Goal: Transaction & Acquisition: Purchase product/service

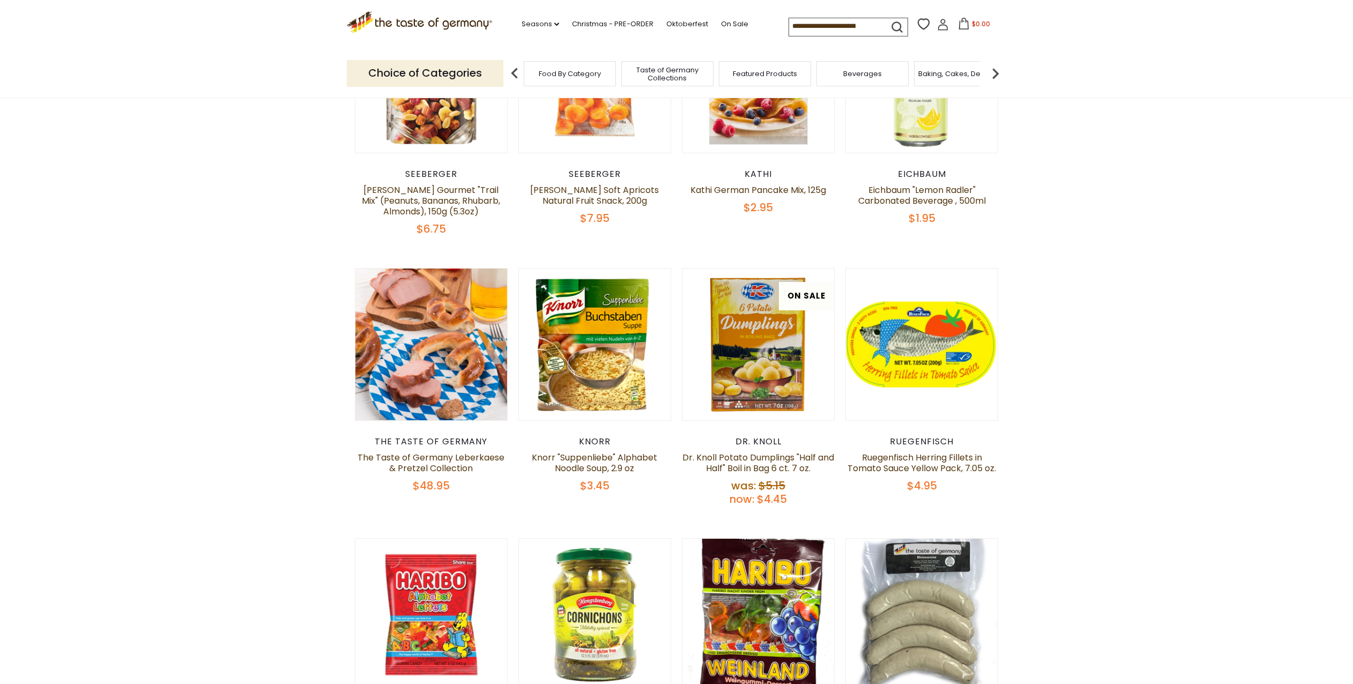
scroll to position [488, 0]
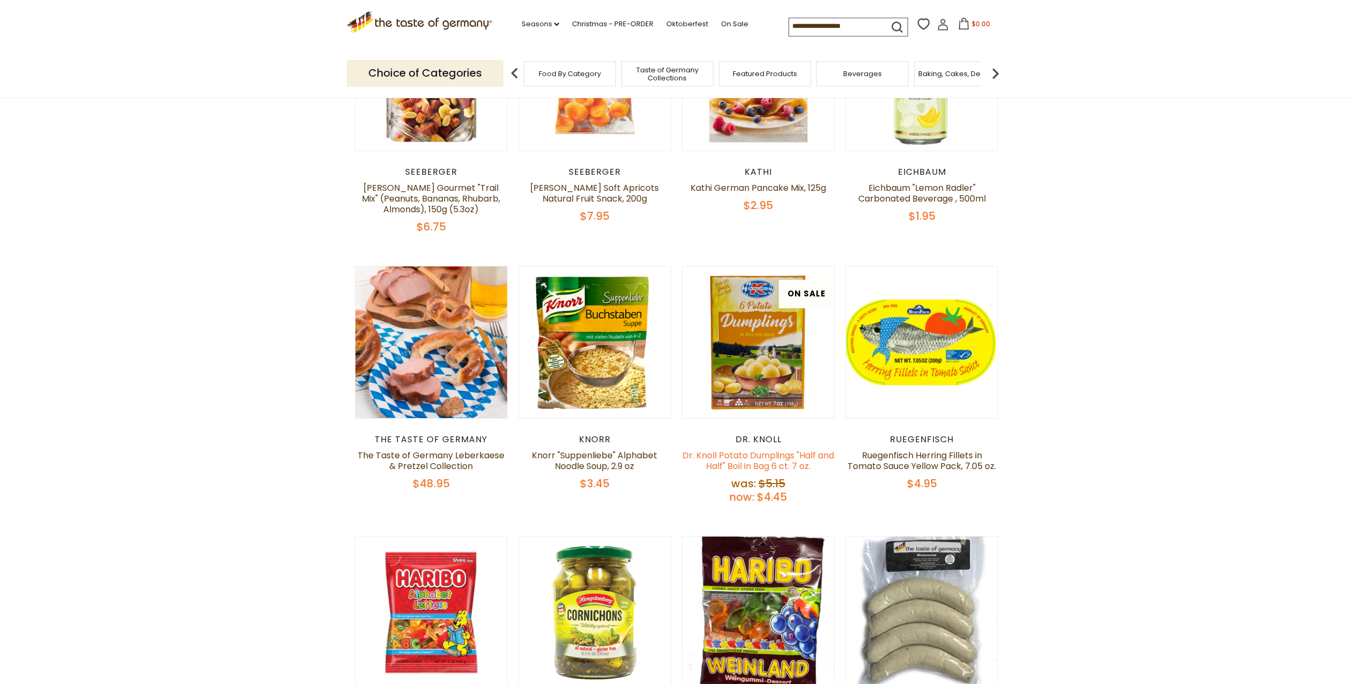
click at [758, 459] on link "Dr. Knoll Potato Dumplings "Half and Half" Boil in Bag 6 ct. 7 oz." at bounding box center [758, 460] width 152 height 23
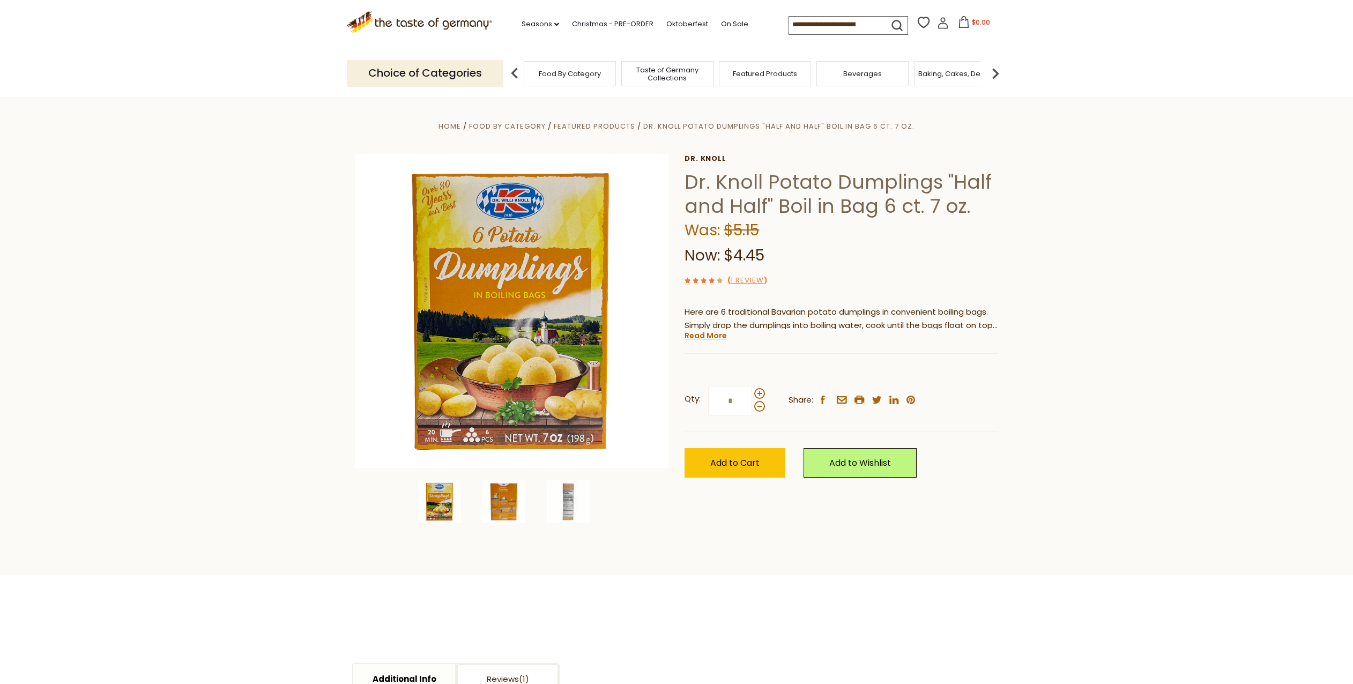
click at [505, 501] on img at bounding box center [503, 501] width 43 height 43
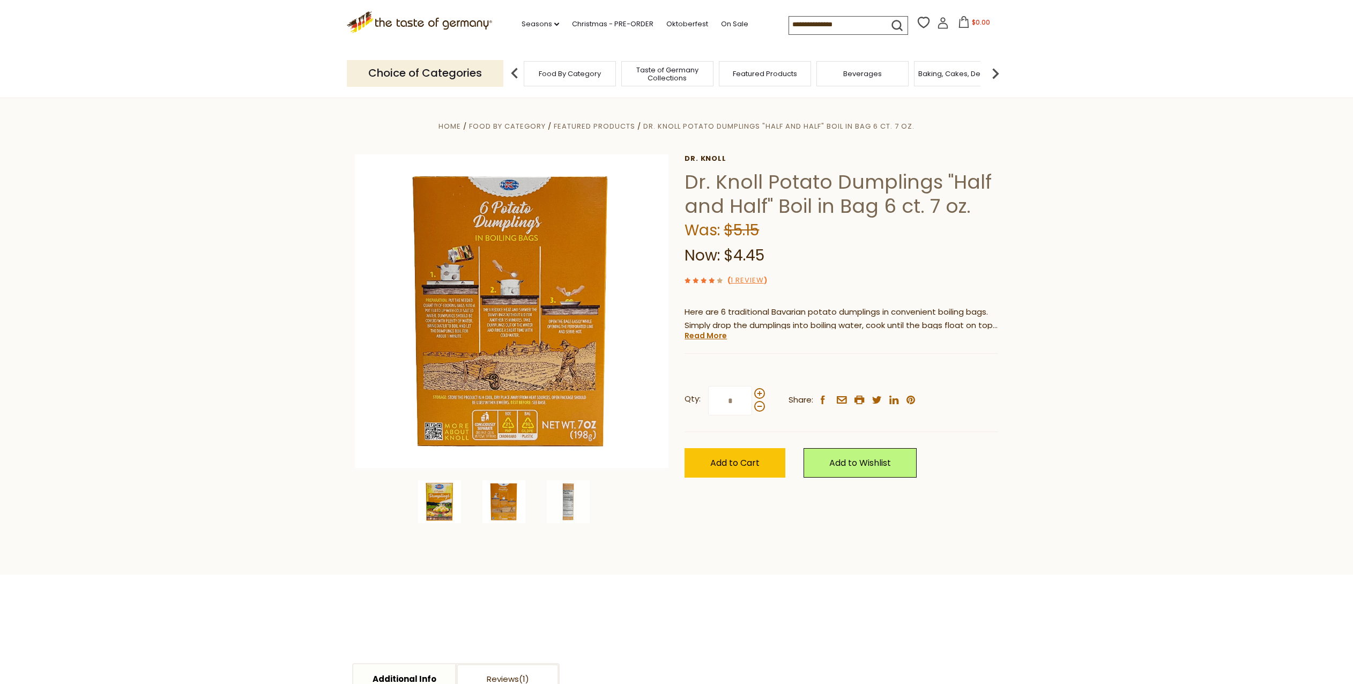
click at [437, 494] on img at bounding box center [439, 501] width 43 height 43
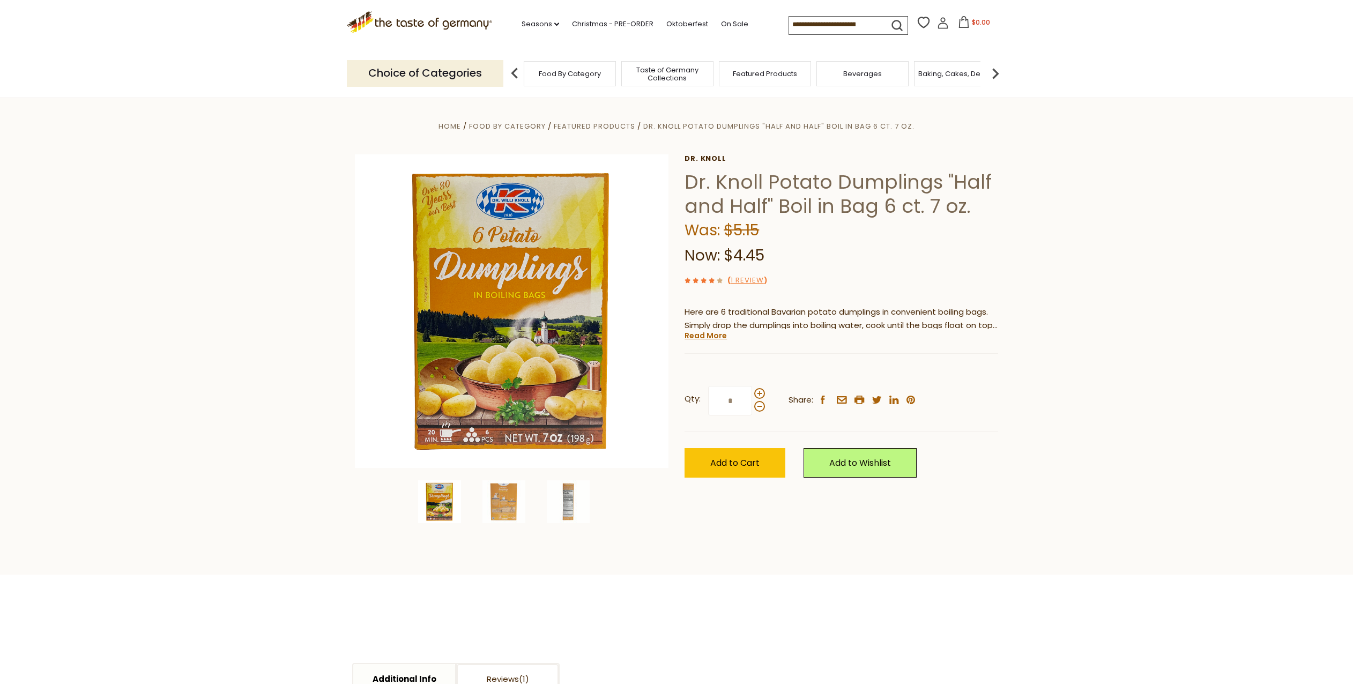
click at [942, 26] on icon at bounding box center [943, 23] width 12 height 12
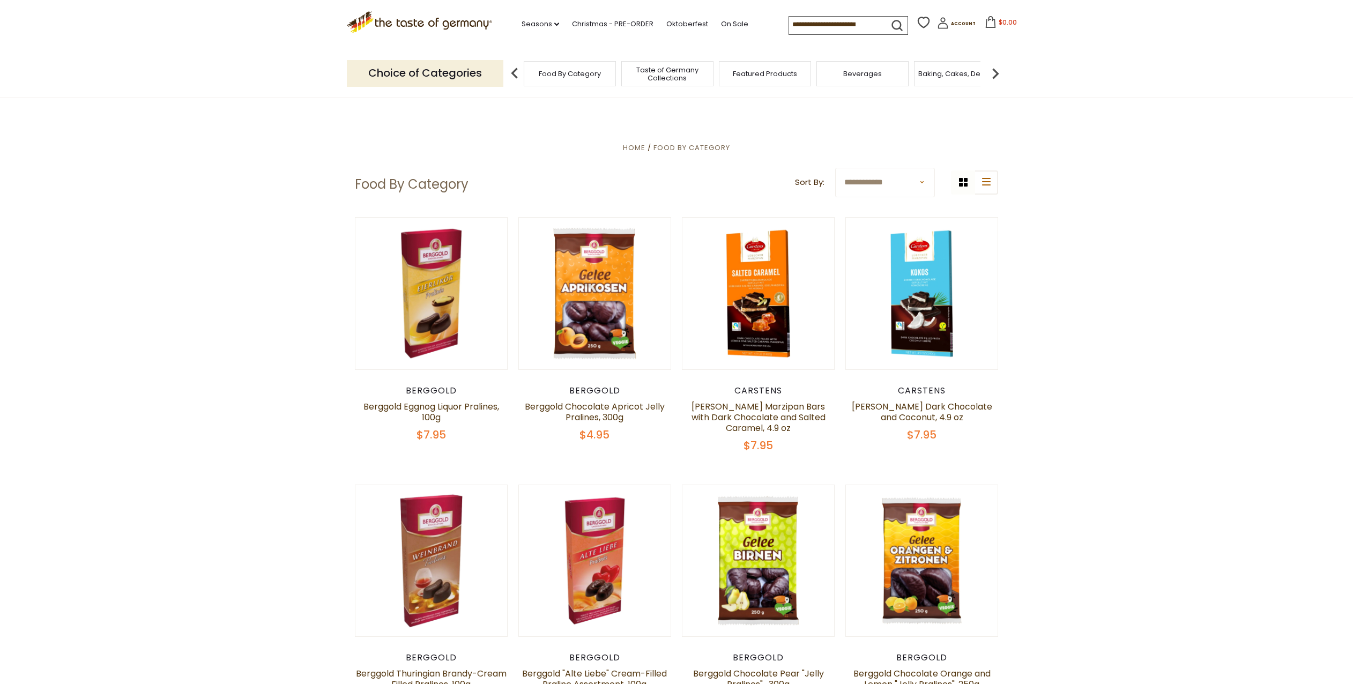
click at [868, 25] on input at bounding box center [834, 24] width 91 height 15
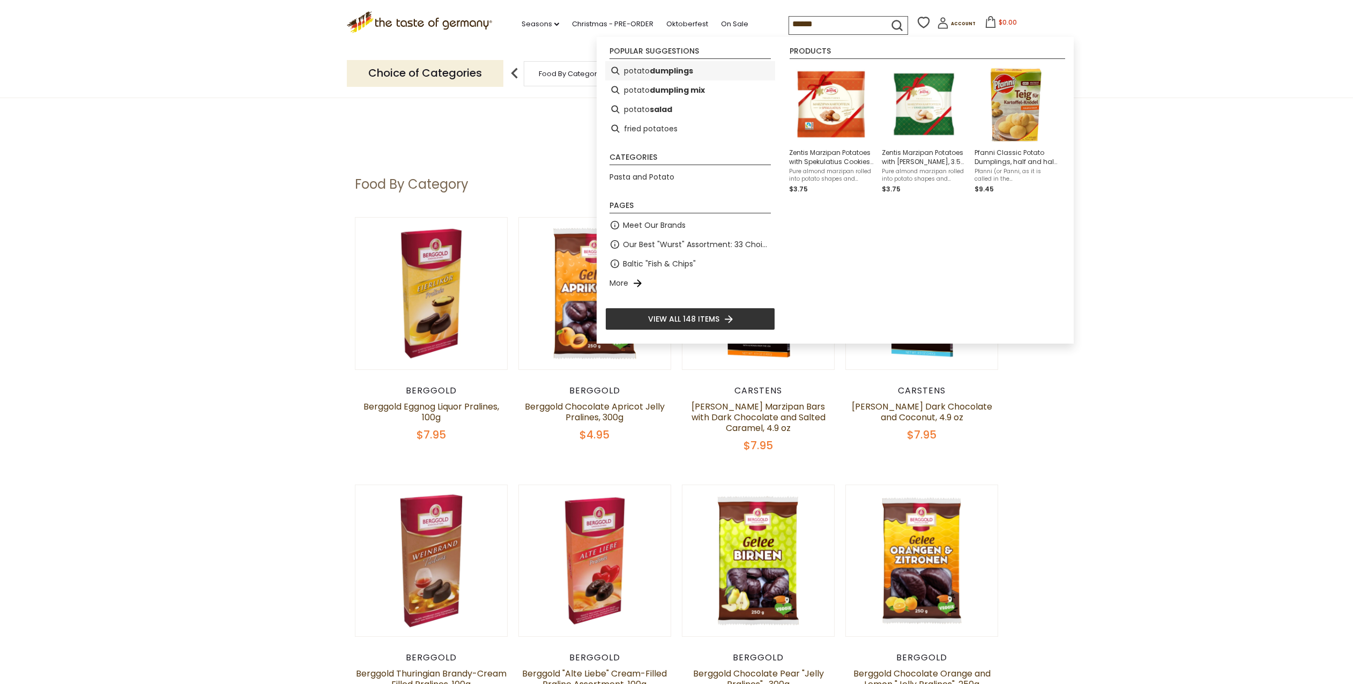
click at [684, 71] on b "dumplings" at bounding box center [671, 71] width 43 height 12
type input "**********"
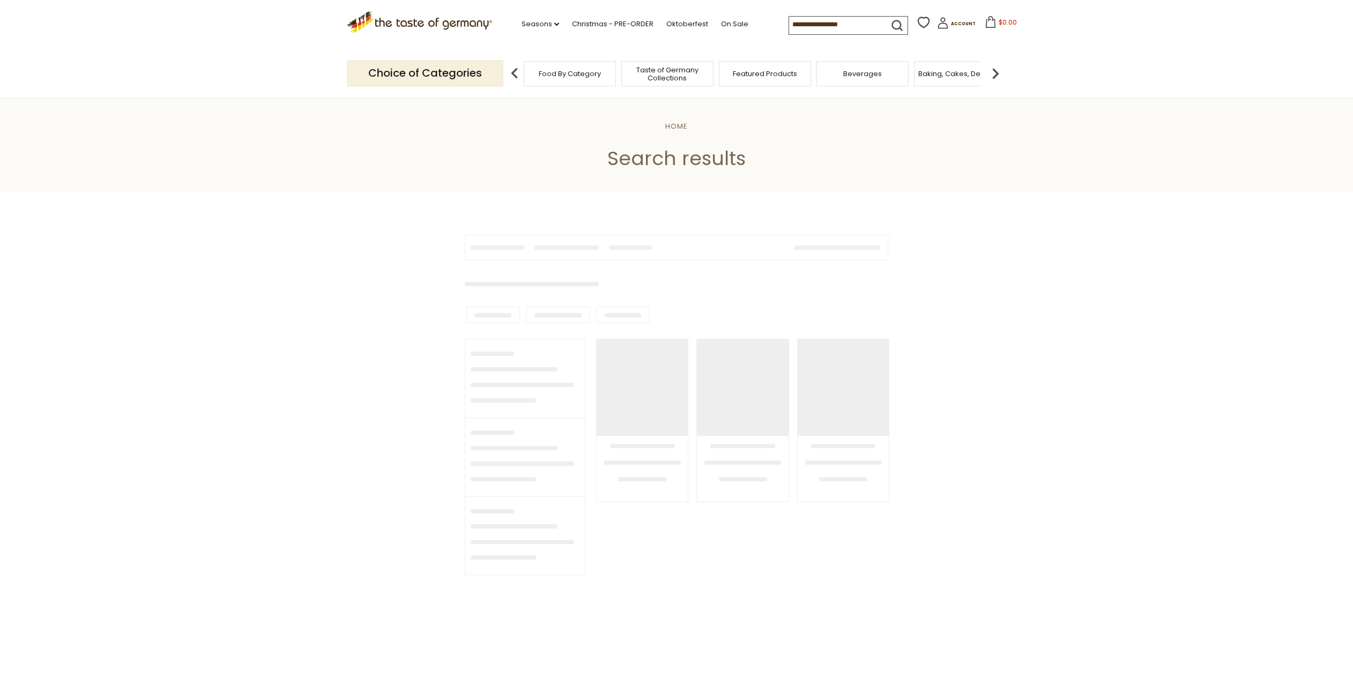
type input "**********"
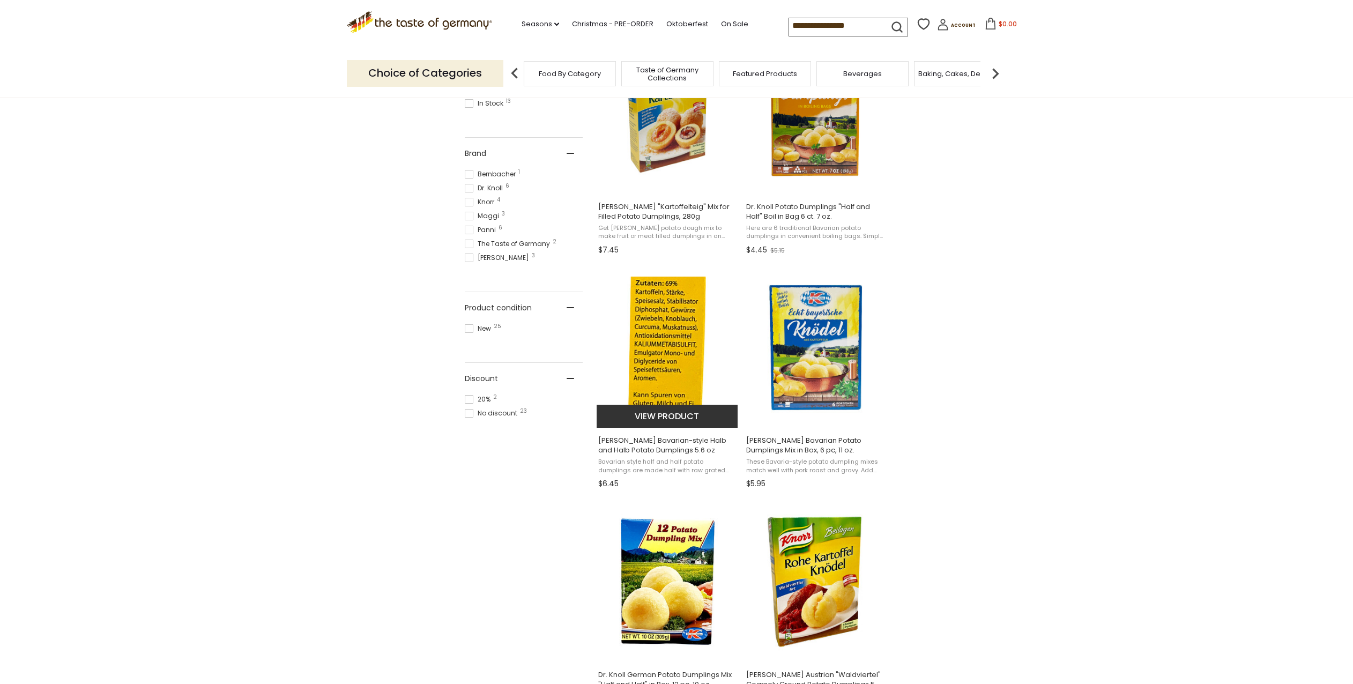
scroll to position [501, 0]
click at [649, 442] on span "[PERSON_NAME] Bavarian-style Halb and Halb Potato Dumplings 5.6 oz" at bounding box center [667, 444] width 139 height 19
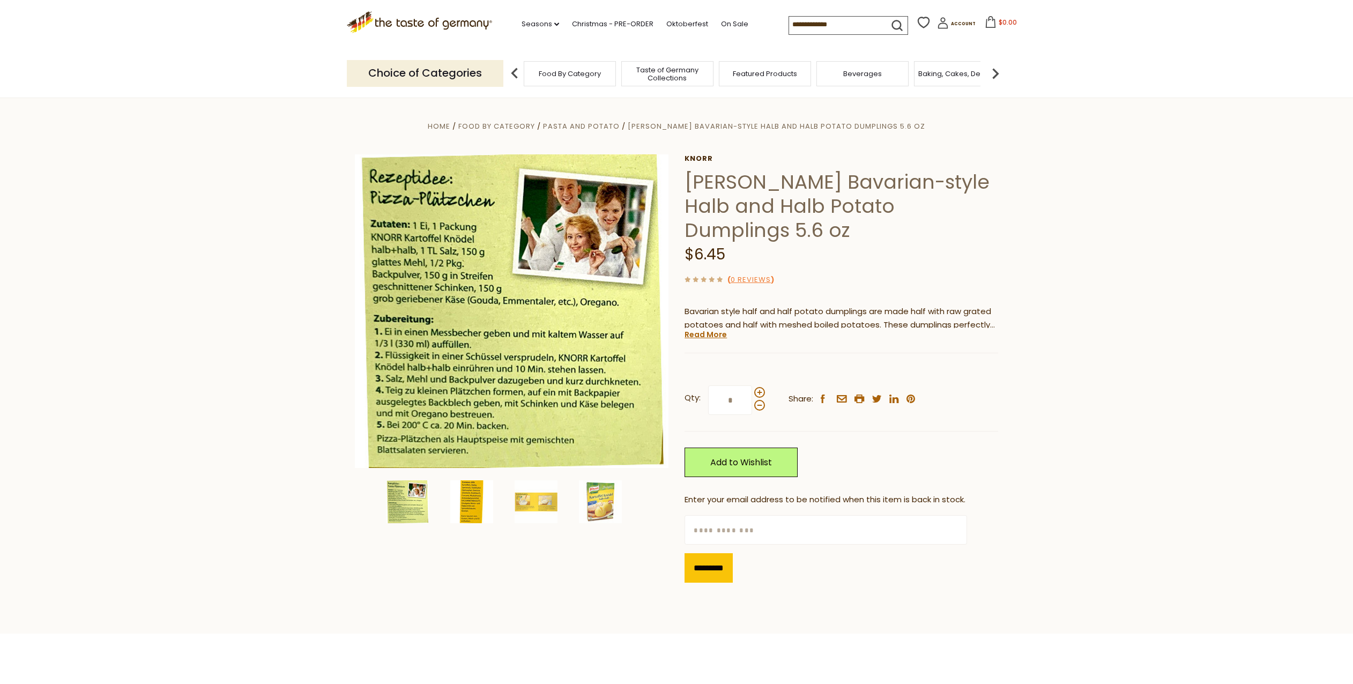
click at [473, 499] on img at bounding box center [471, 501] width 43 height 43
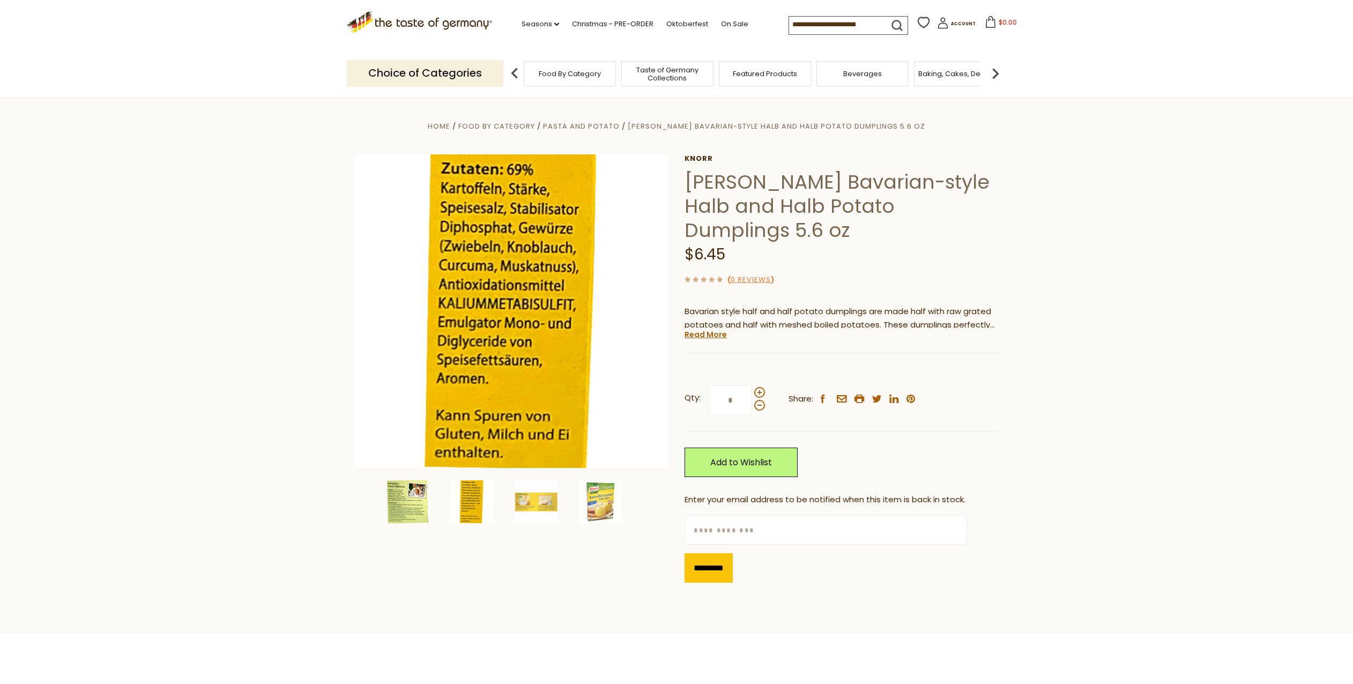
click at [404, 506] on img at bounding box center [407, 501] width 43 height 43
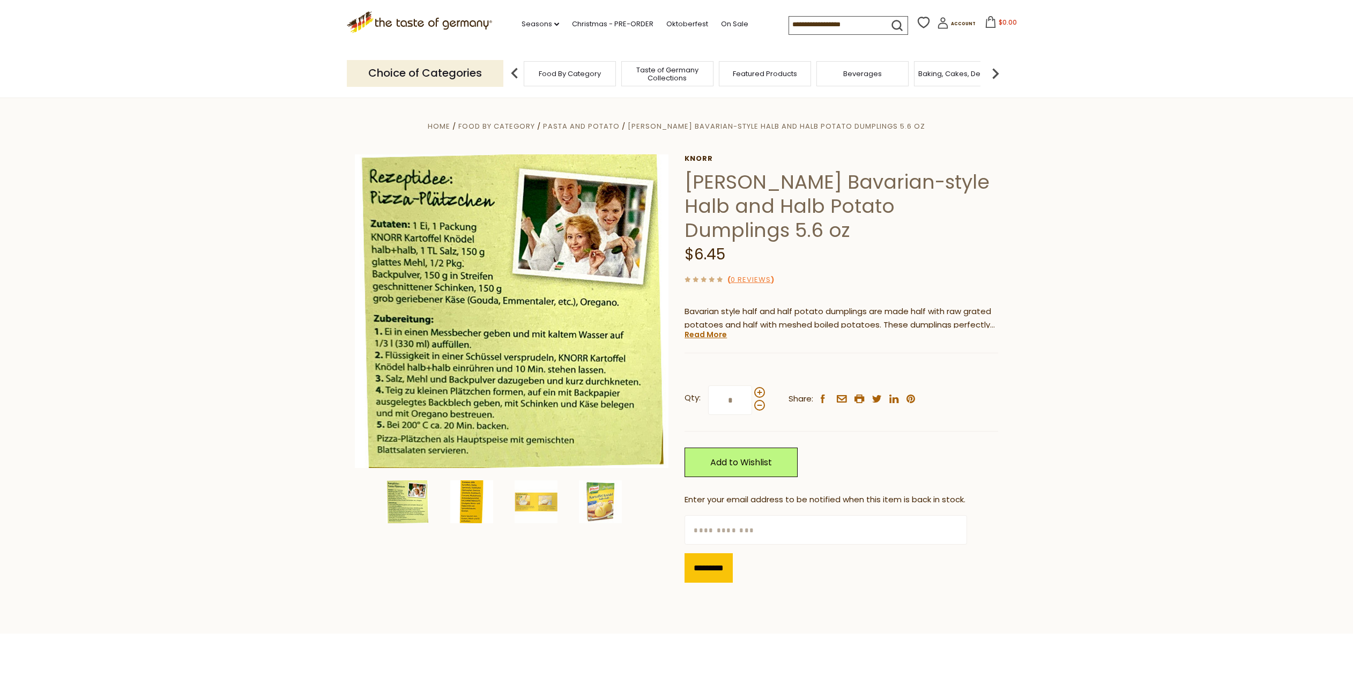
click at [468, 498] on img at bounding box center [471, 501] width 43 height 43
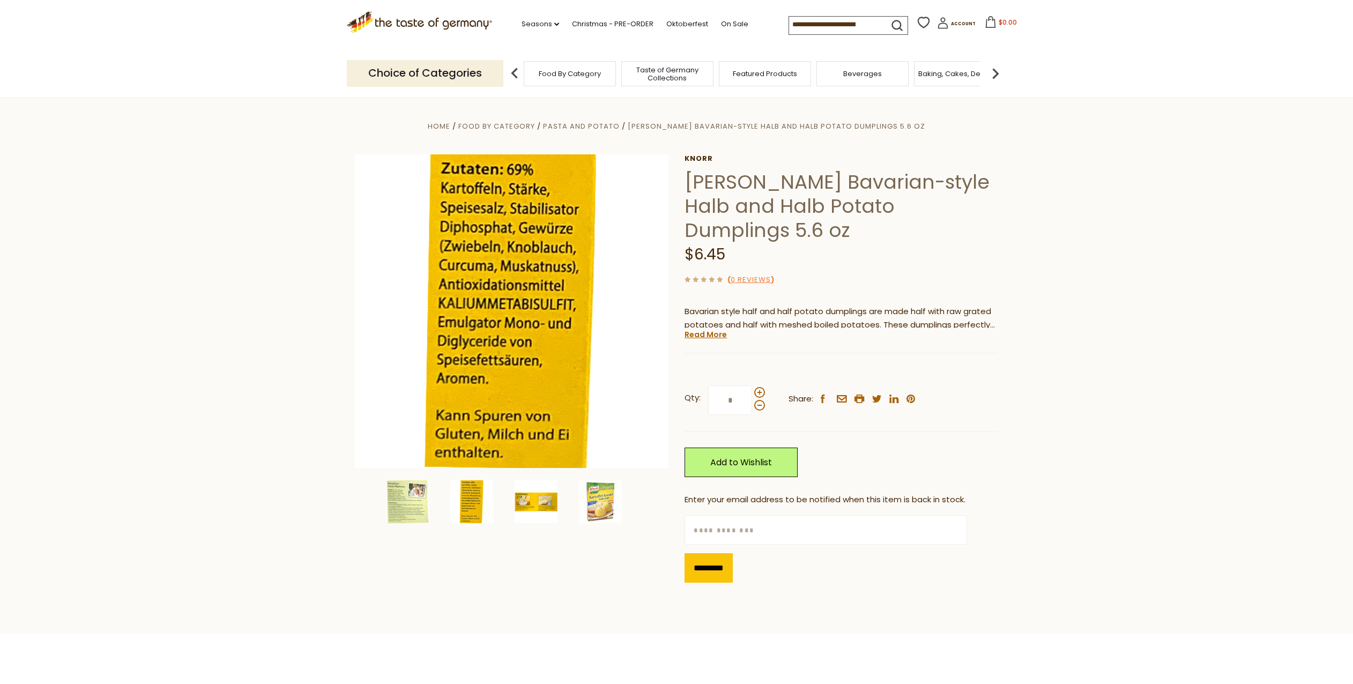
click at [548, 503] on img at bounding box center [536, 501] width 43 height 43
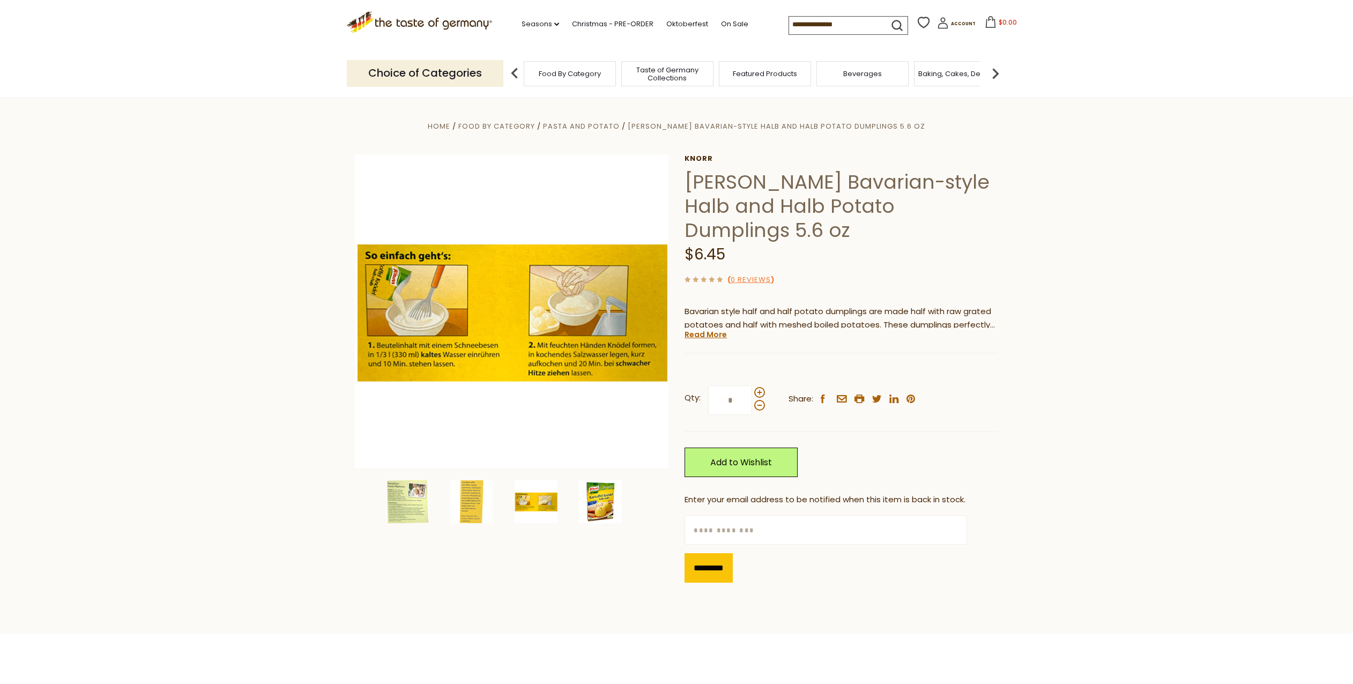
click at [594, 502] on img at bounding box center [600, 501] width 43 height 43
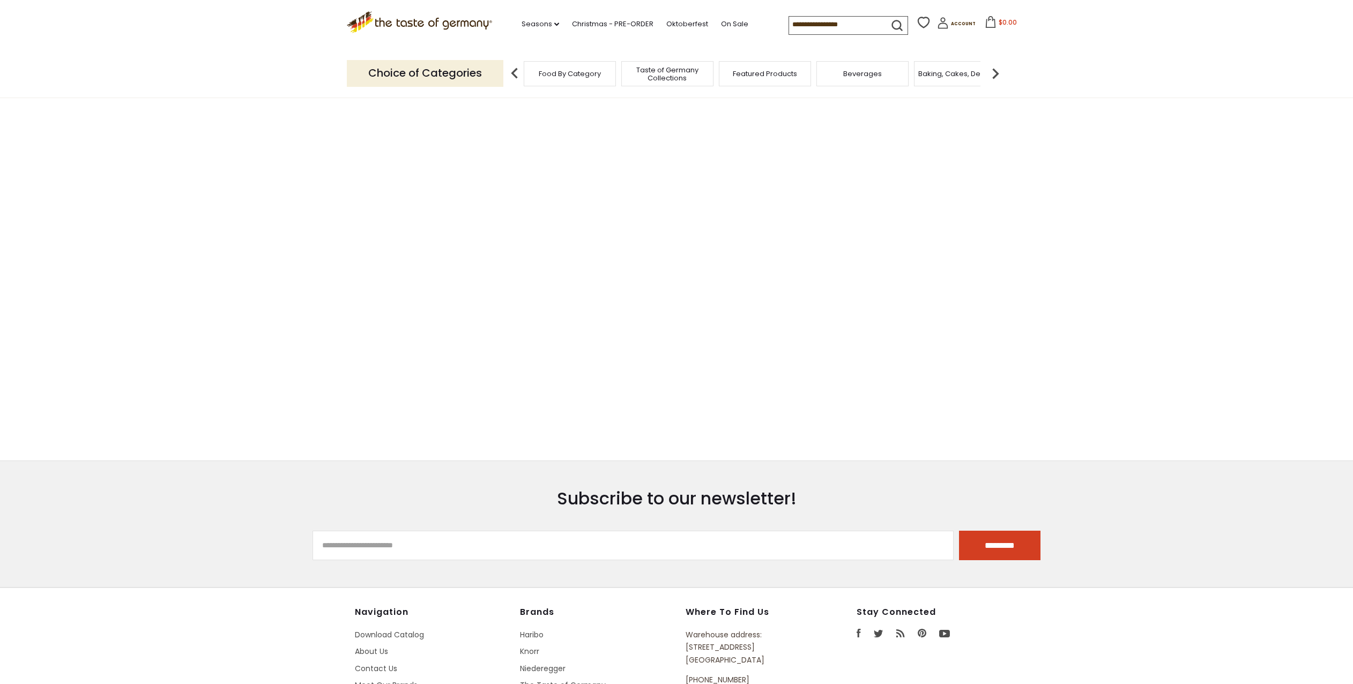
type input "**********"
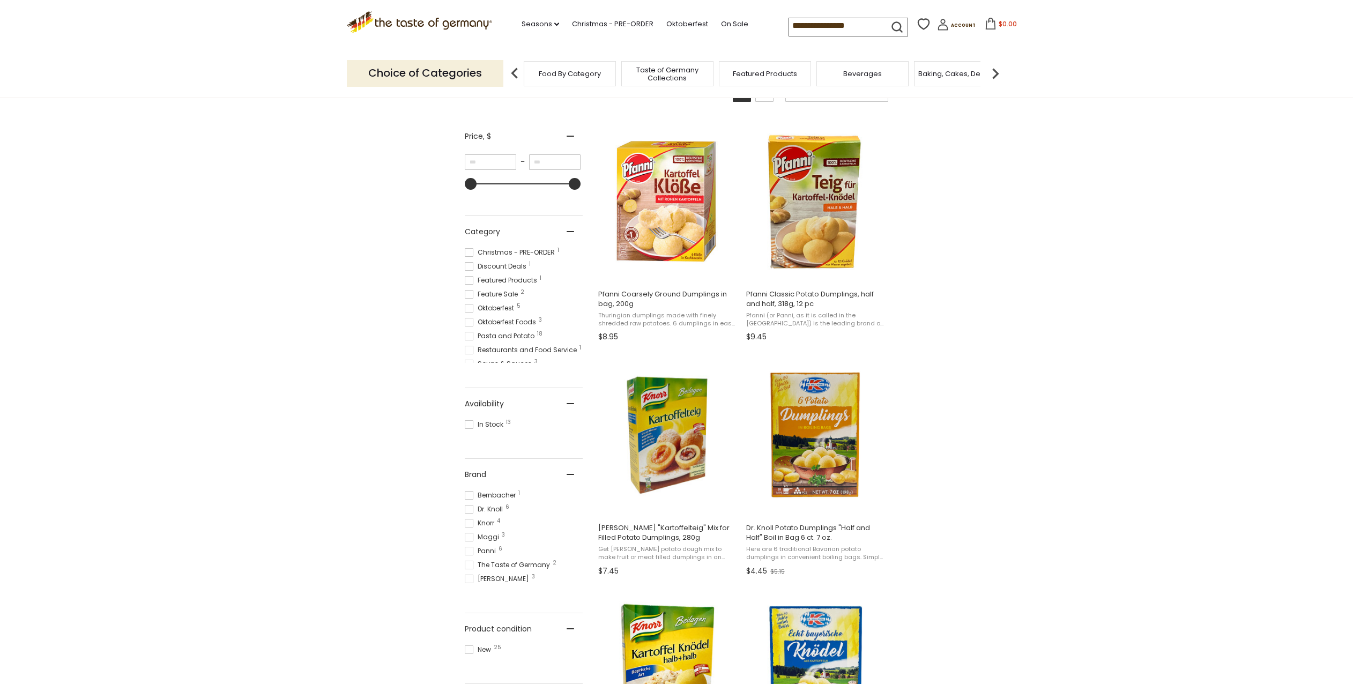
scroll to position [178, 0]
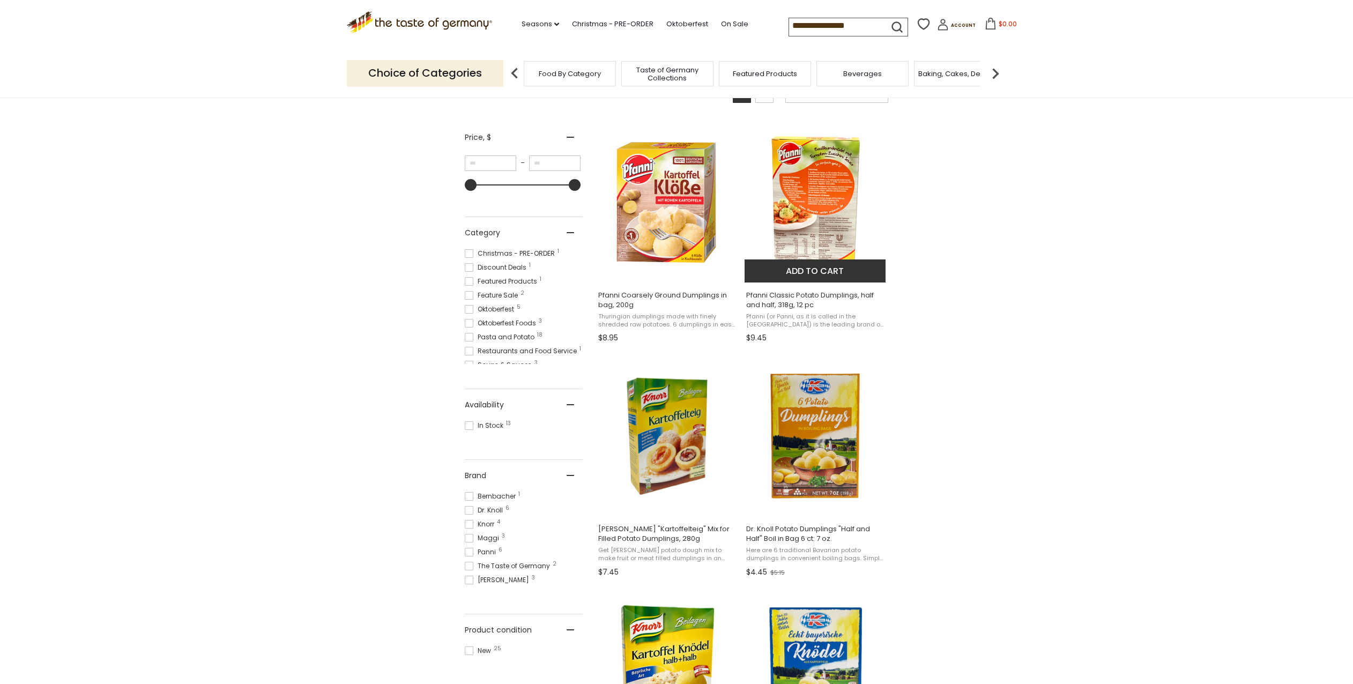
click at [820, 229] on img "Pfanni Classic Potato Dumplings, half and half, 318g, 12 pc" at bounding box center [815, 202] width 142 height 142
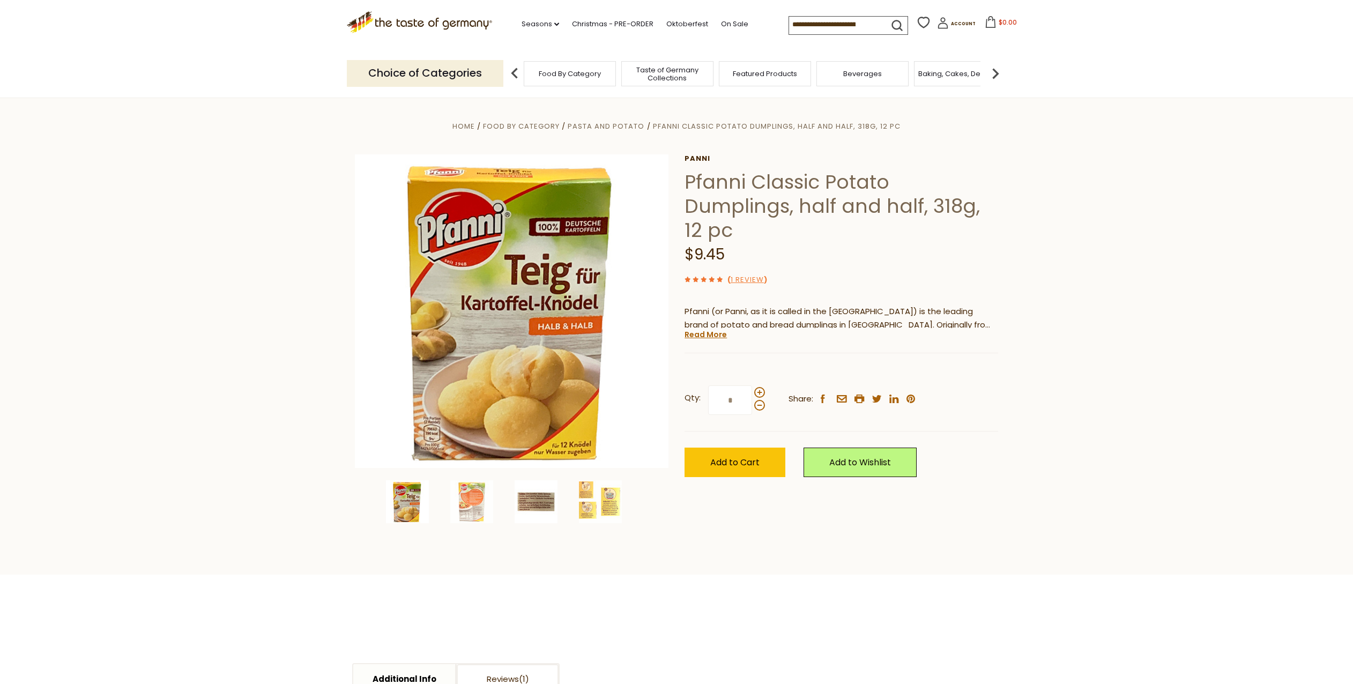
click at [536, 498] on img at bounding box center [536, 501] width 43 height 43
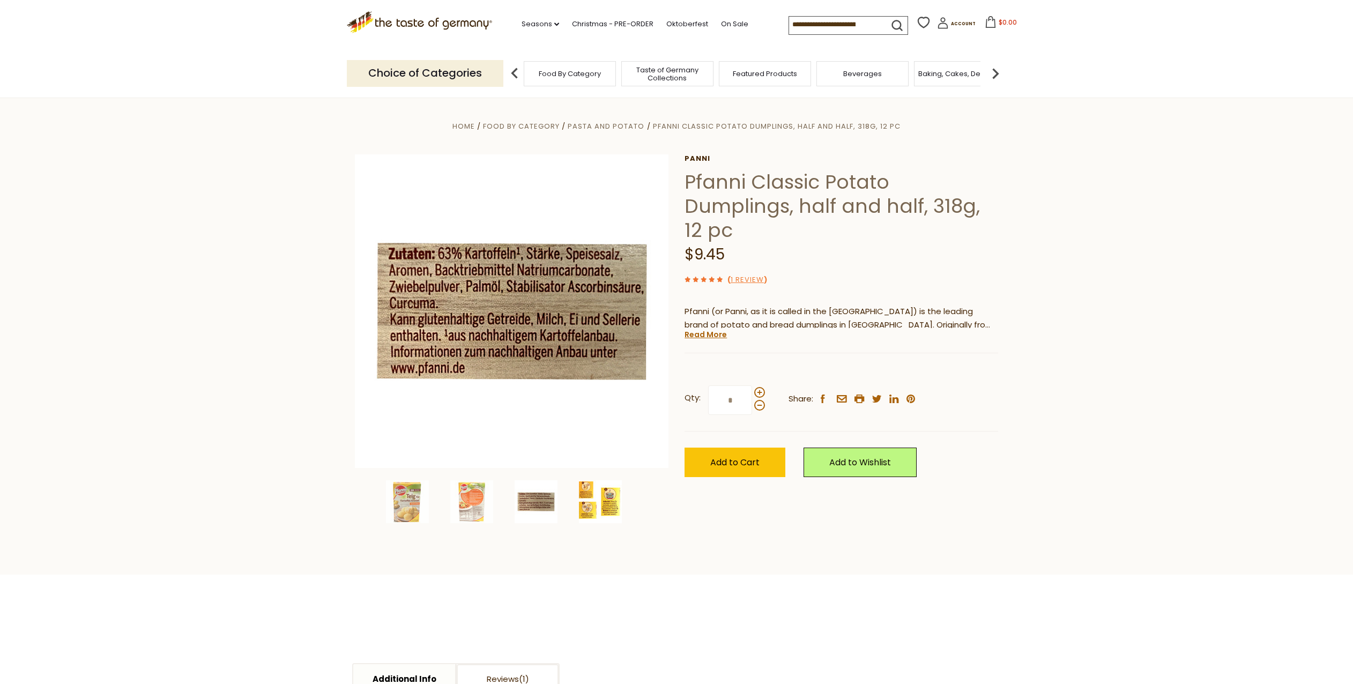
click at [586, 490] on img at bounding box center [600, 501] width 43 height 43
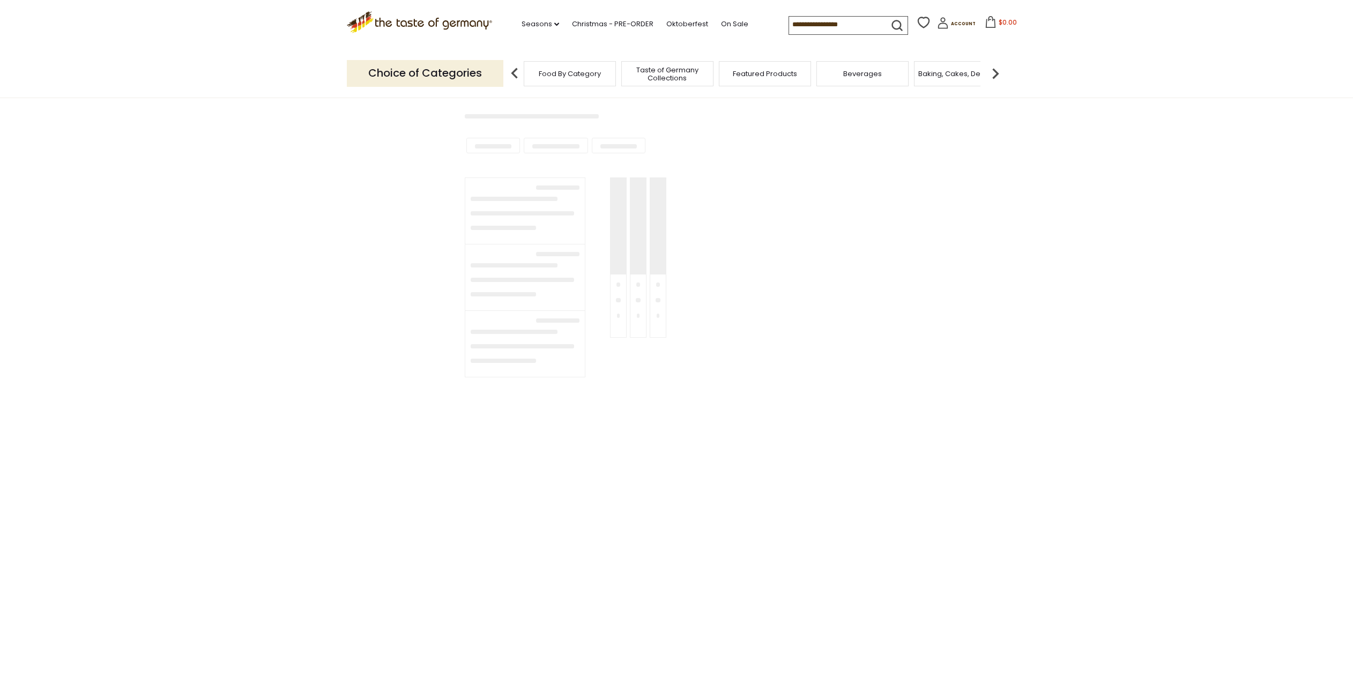
type input "**********"
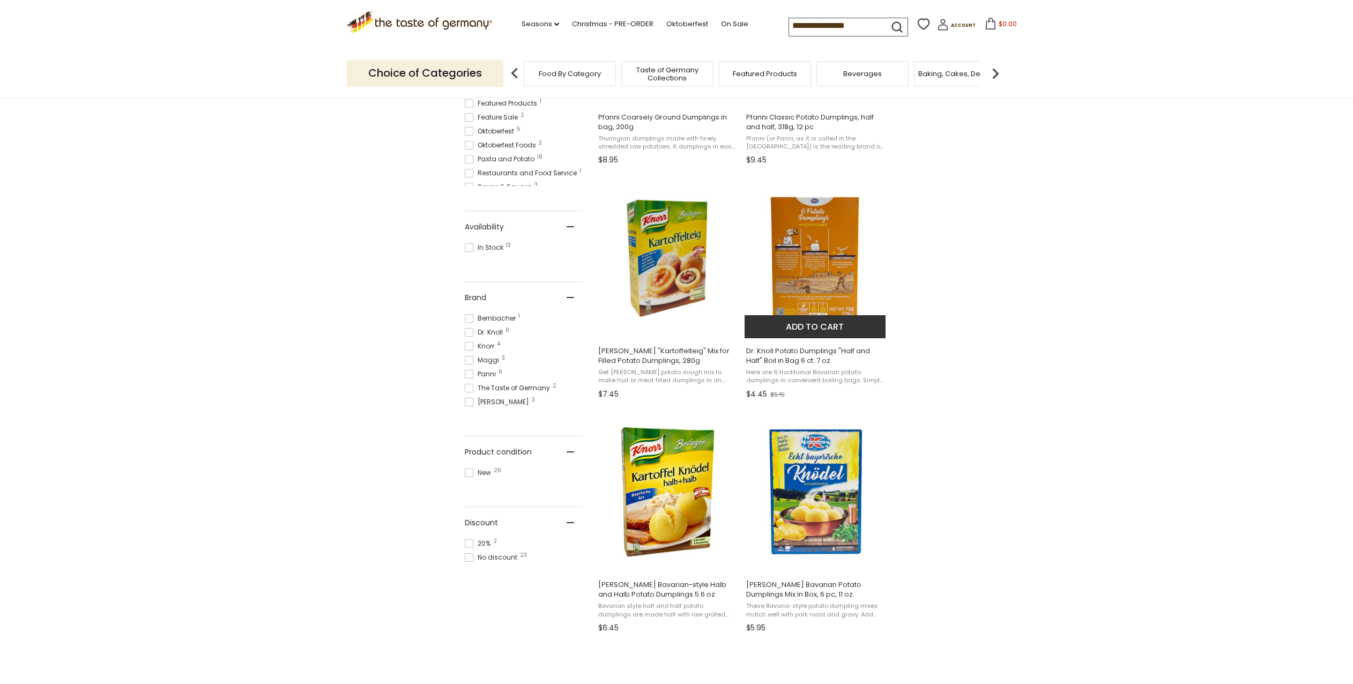
scroll to position [356, 0]
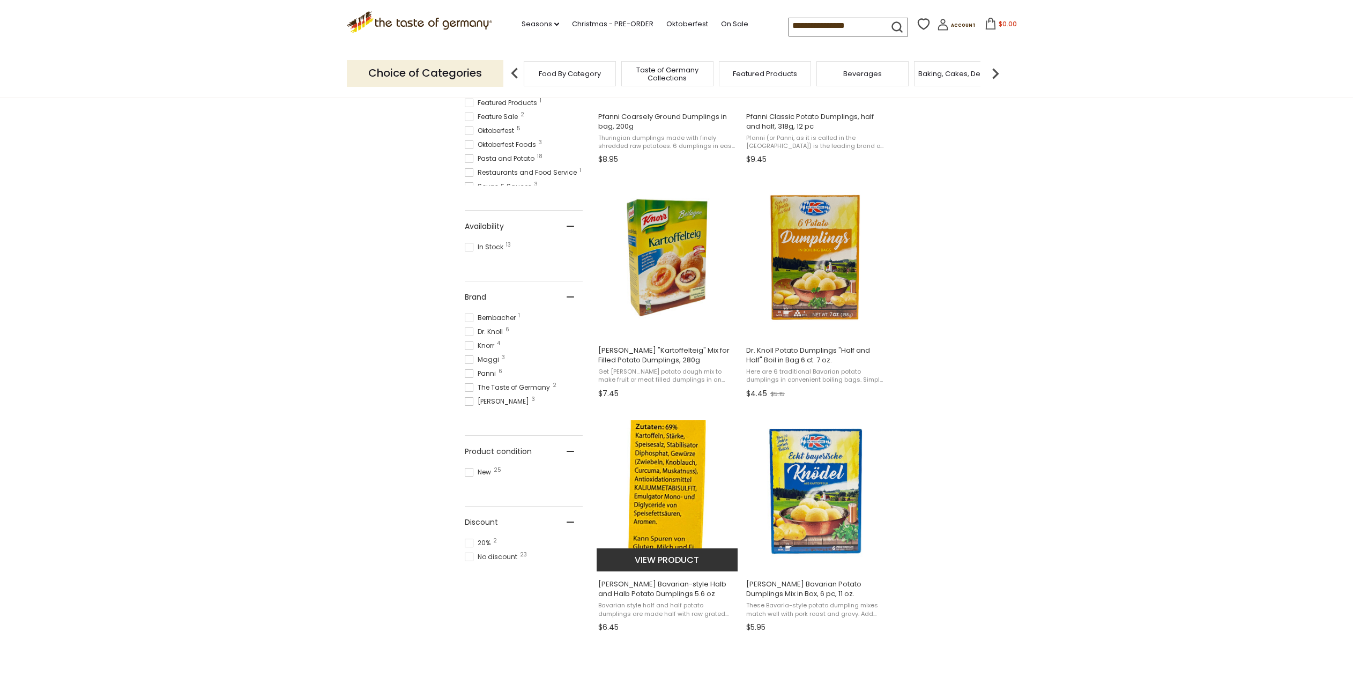
click at [647, 606] on span "Bavarian style half and half potato dumplings are made half with raw grated pot…" at bounding box center [667, 609] width 139 height 17
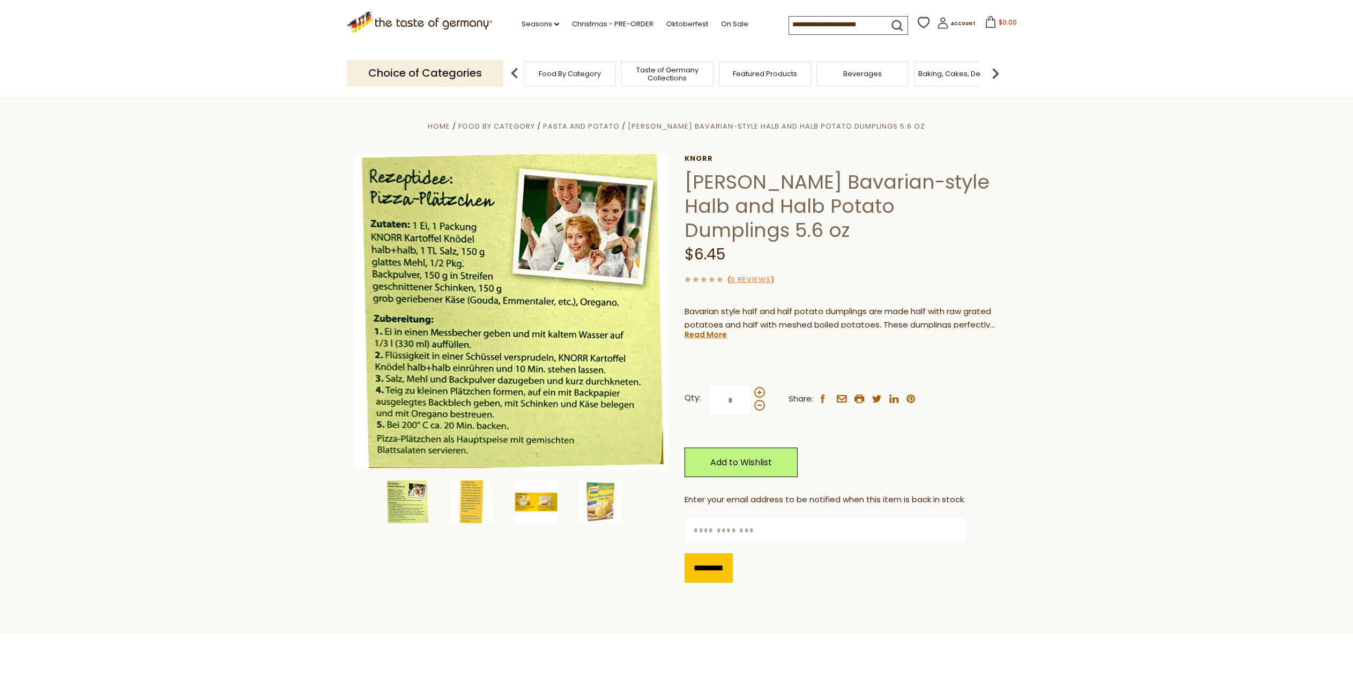
click at [540, 504] on img at bounding box center [536, 501] width 43 height 43
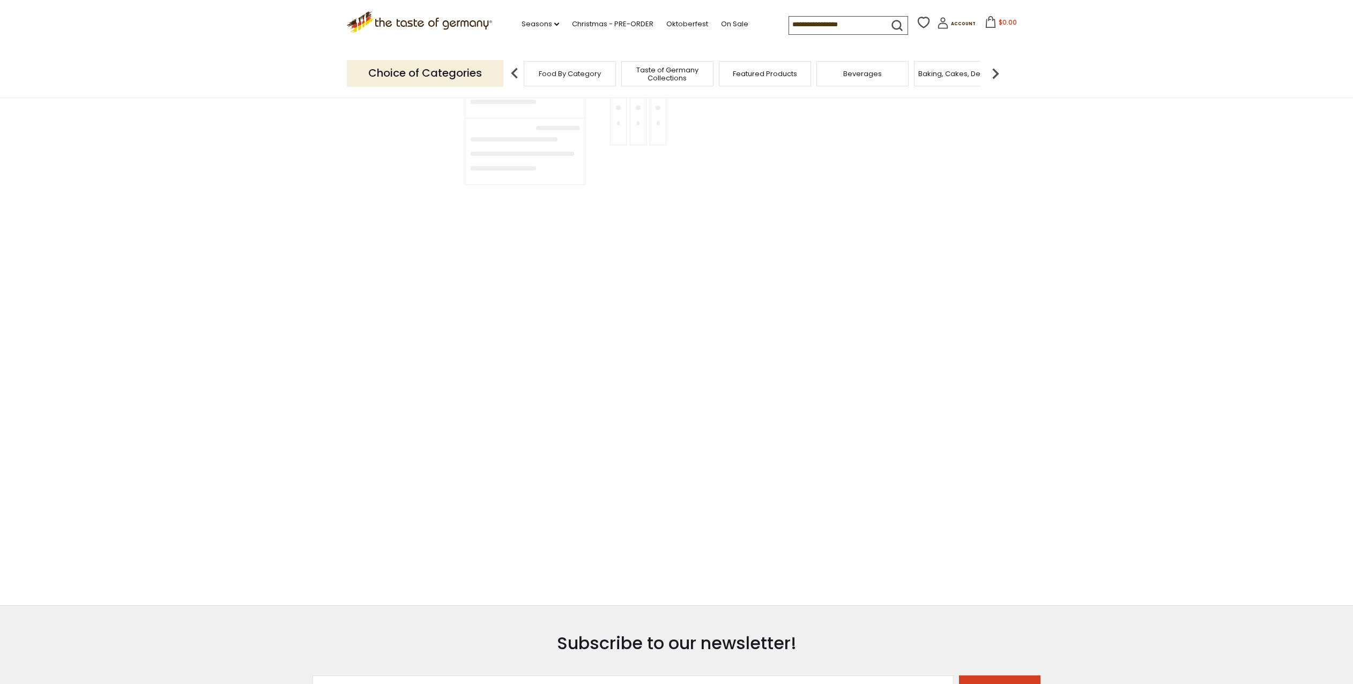
type input "**********"
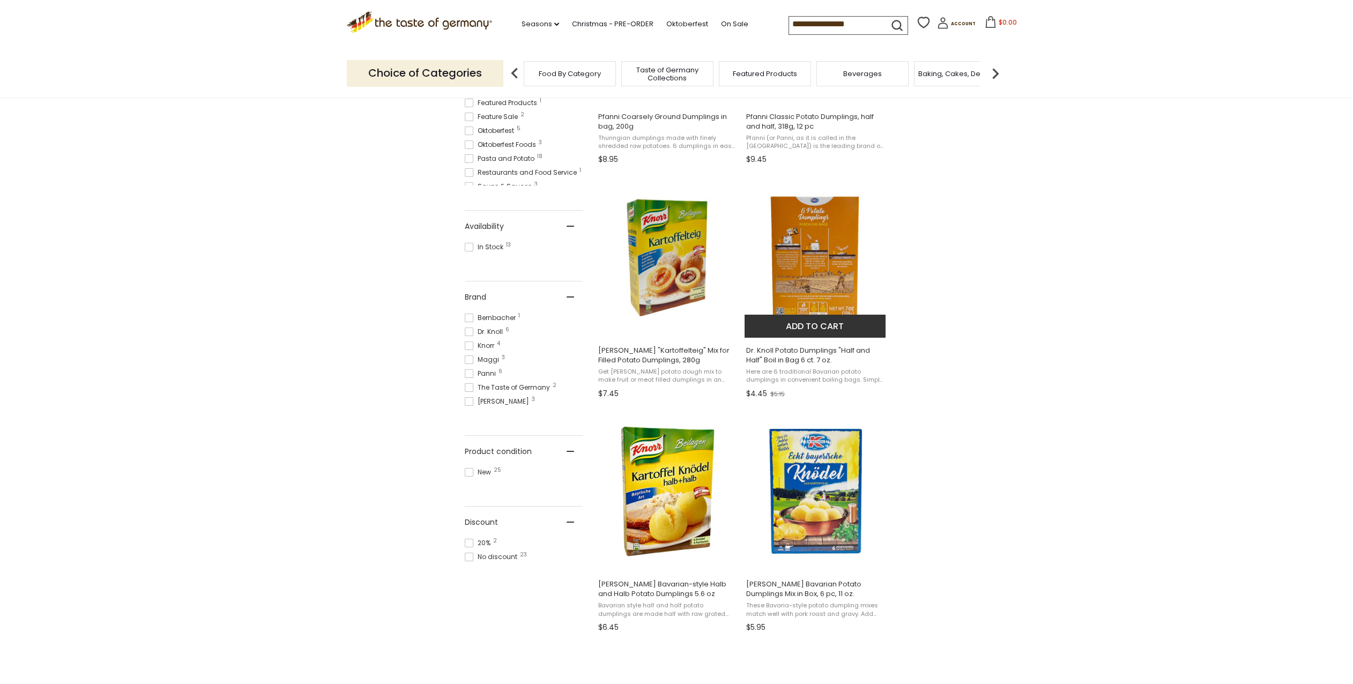
click at [804, 351] on span "Dr. Knoll Potato Dumplings "Half and Half" Boil in Bag 6 ct. 7 oz." at bounding box center [815, 355] width 139 height 19
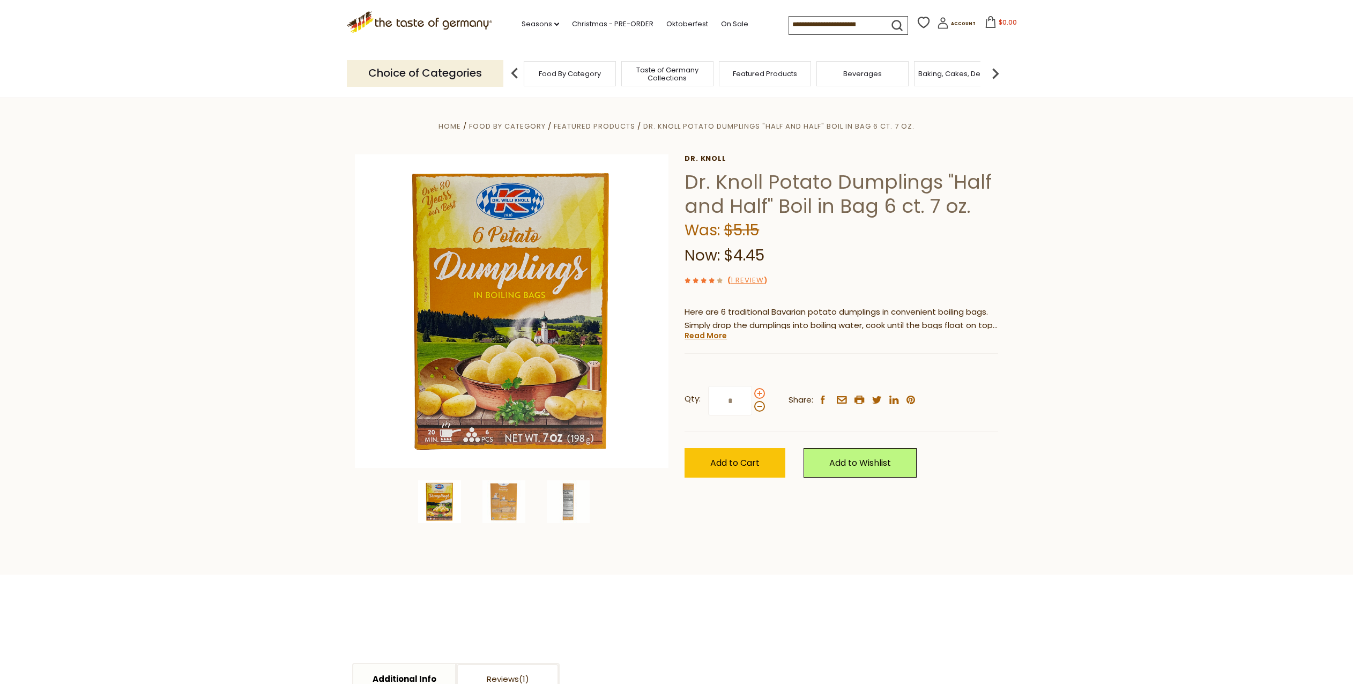
scroll to position [1, 0]
click at [758, 392] on span at bounding box center [759, 392] width 11 height 11
click at [752, 392] on input "*" at bounding box center [730, 399] width 44 height 29
click at [758, 406] on span at bounding box center [759, 405] width 11 height 11
click at [752, 406] on input "*" at bounding box center [730, 399] width 44 height 29
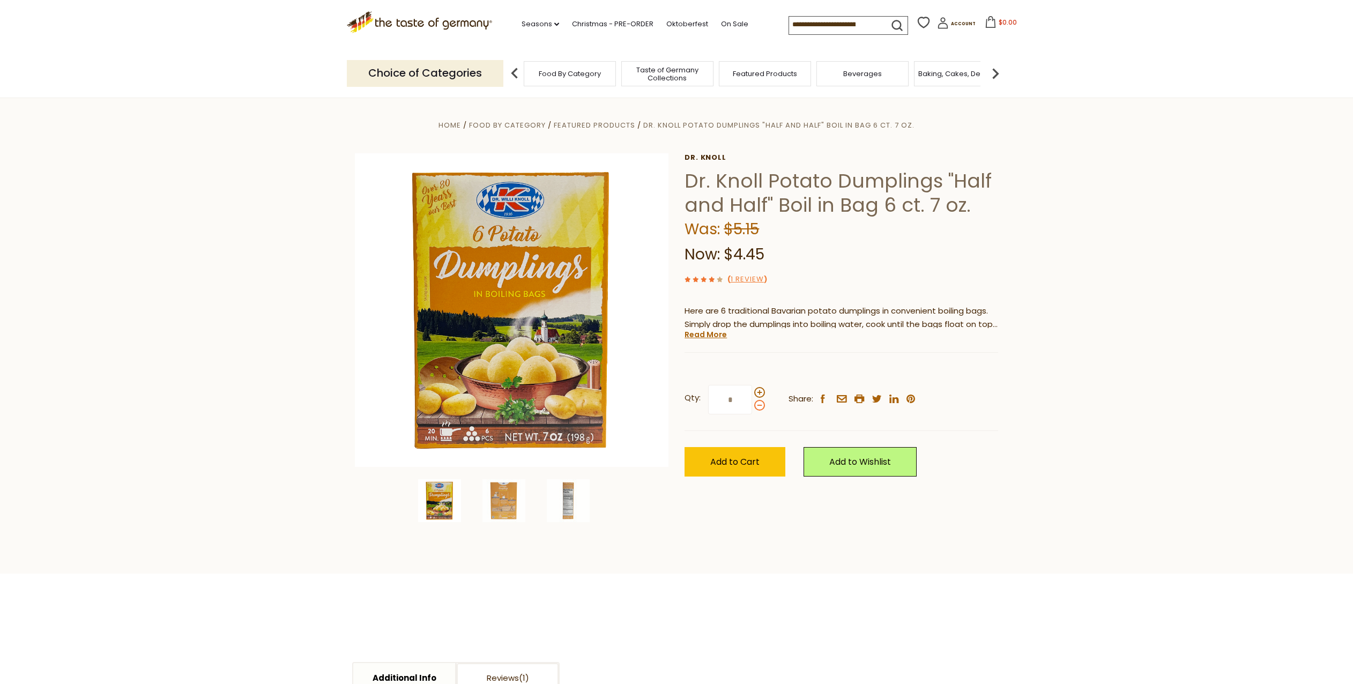
click at [758, 403] on span at bounding box center [759, 405] width 11 height 11
click at [752, 403] on input "*" at bounding box center [730, 399] width 44 height 29
click at [759, 392] on span at bounding box center [759, 392] width 11 height 11
click at [752, 392] on input "*" at bounding box center [730, 399] width 44 height 29
click at [759, 392] on span at bounding box center [759, 392] width 11 height 11
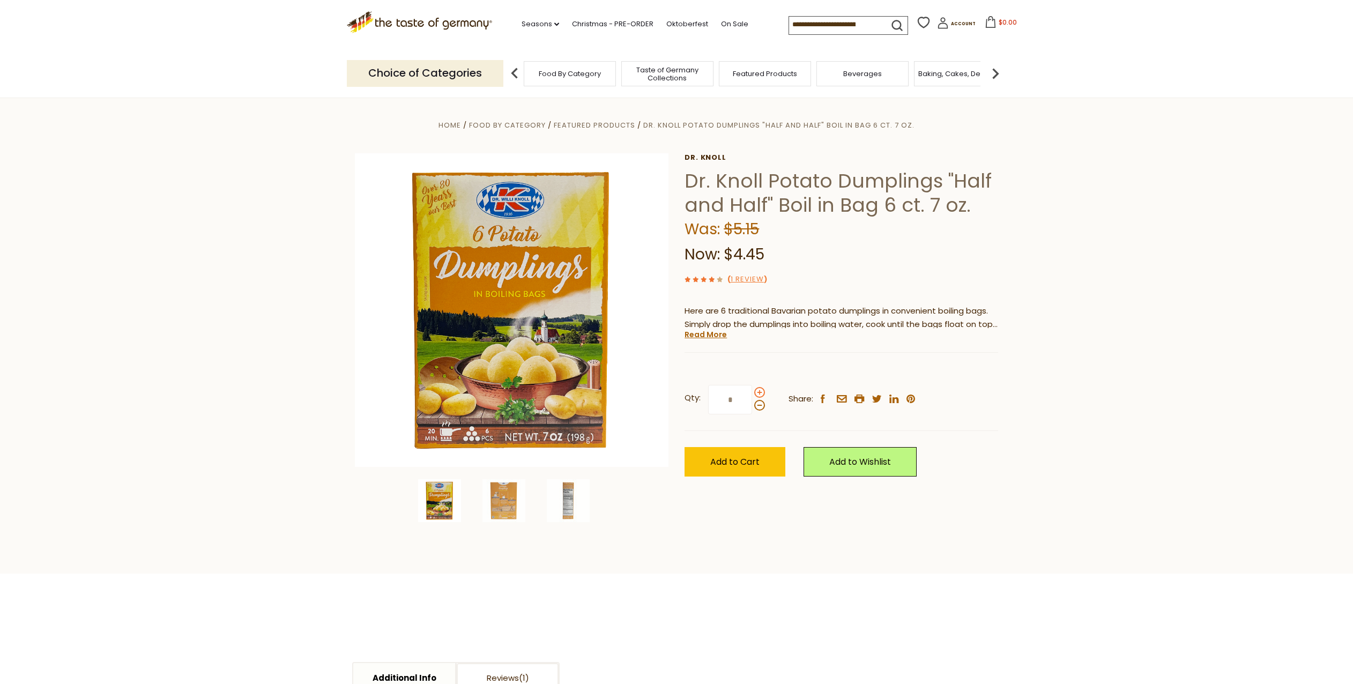
click at [752, 392] on input "*" at bounding box center [730, 399] width 44 height 29
click at [757, 406] on span at bounding box center [759, 405] width 11 height 11
click at [752, 406] on input "*" at bounding box center [730, 399] width 44 height 29
type input "*"
click at [747, 463] on span "Add to Cart" at bounding box center [734, 462] width 49 height 12
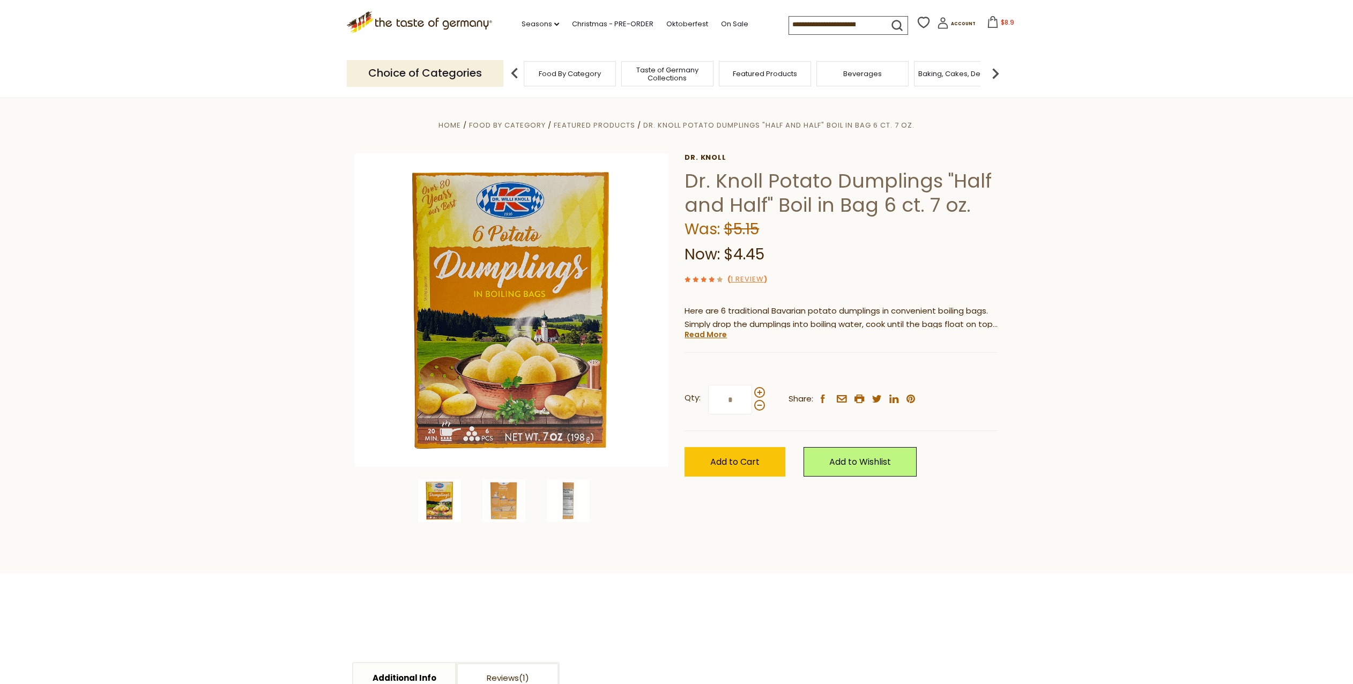
click at [990, 23] on icon at bounding box center [993, 22] width 12 height 12
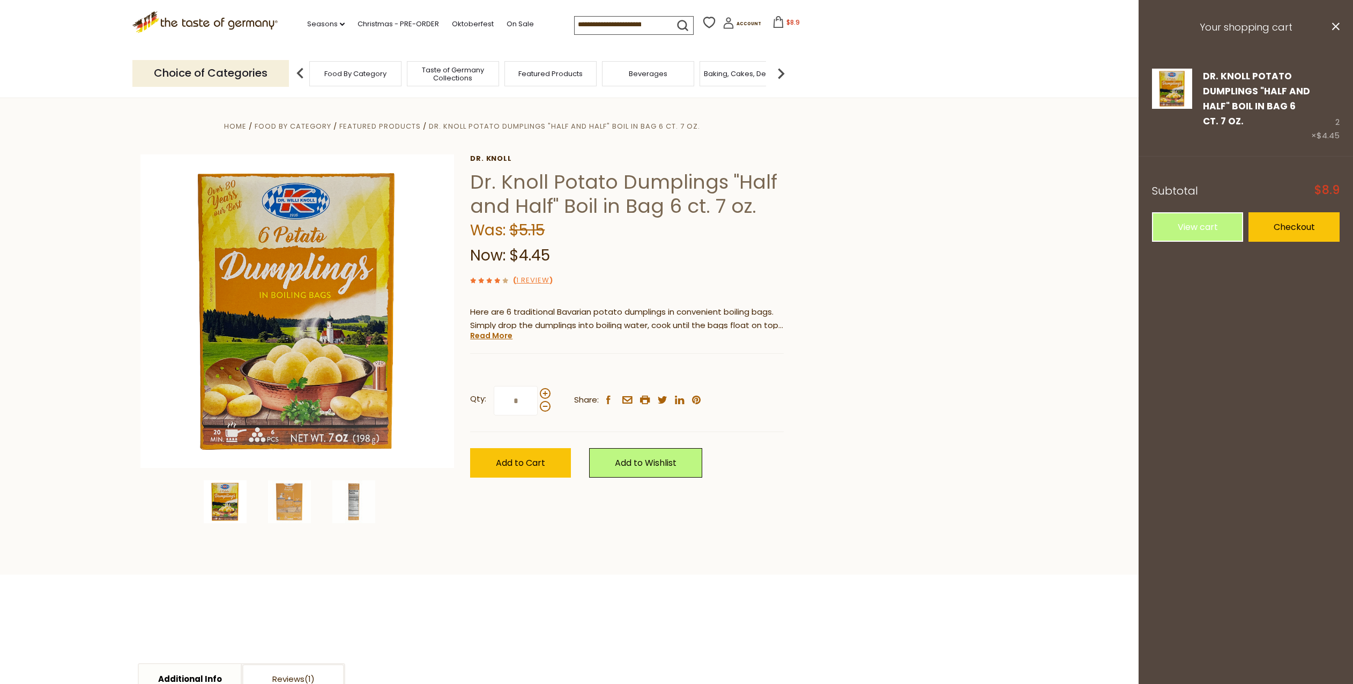
scroll to position [3, 0]
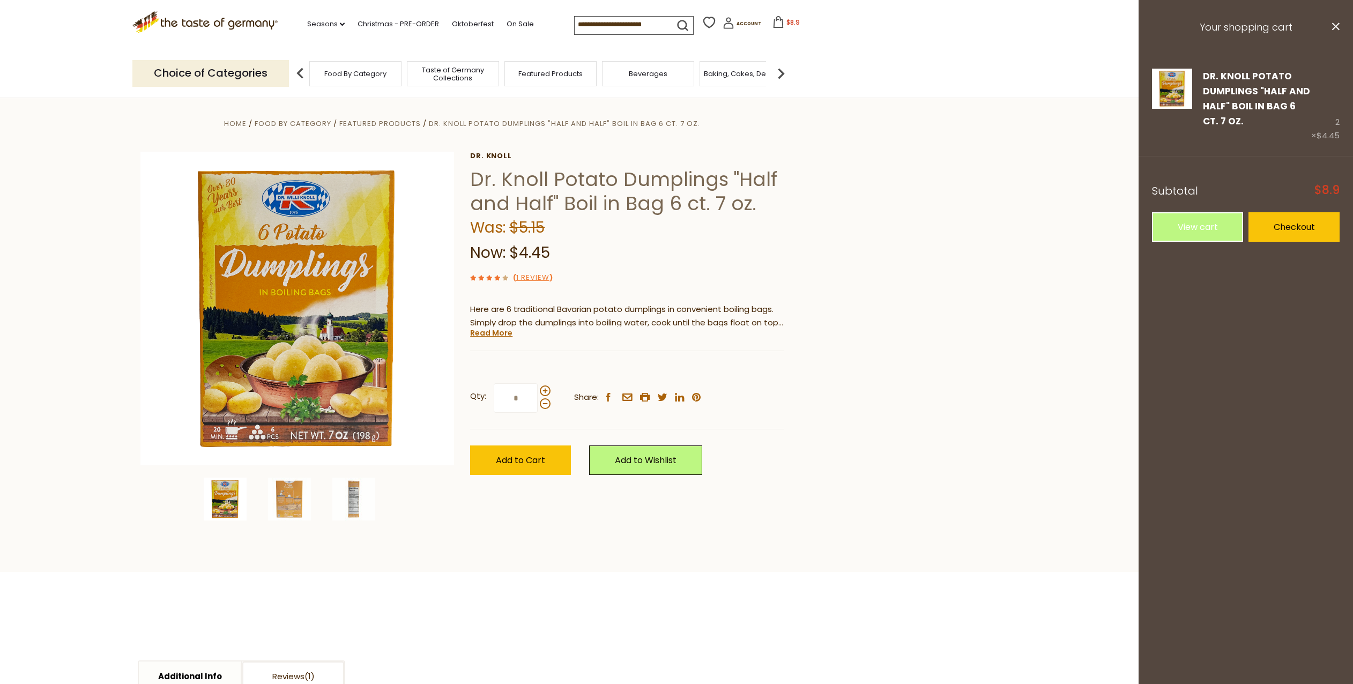
click at [650, 25] on input at bounding box center [620, 24] width 91 height 15
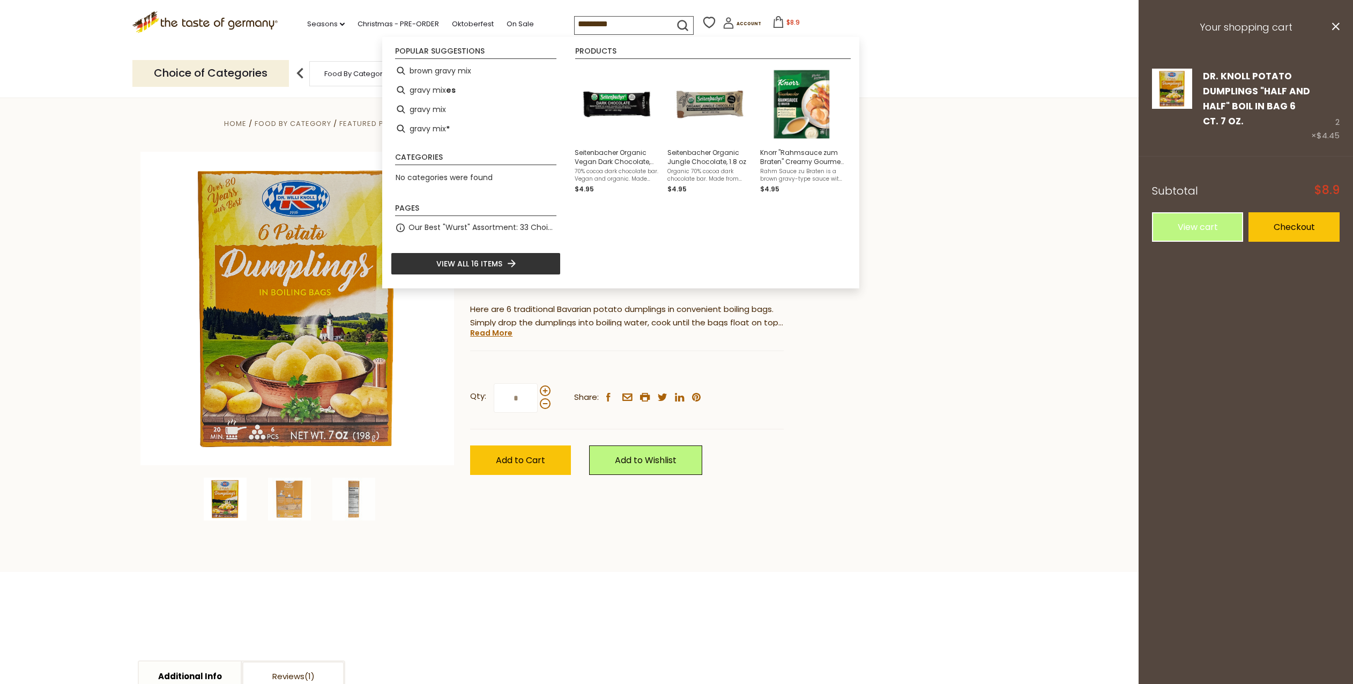
type input "*********"
click at [684, 25] on icon "submit" at bounding box center [682, 25] width 14 height 14
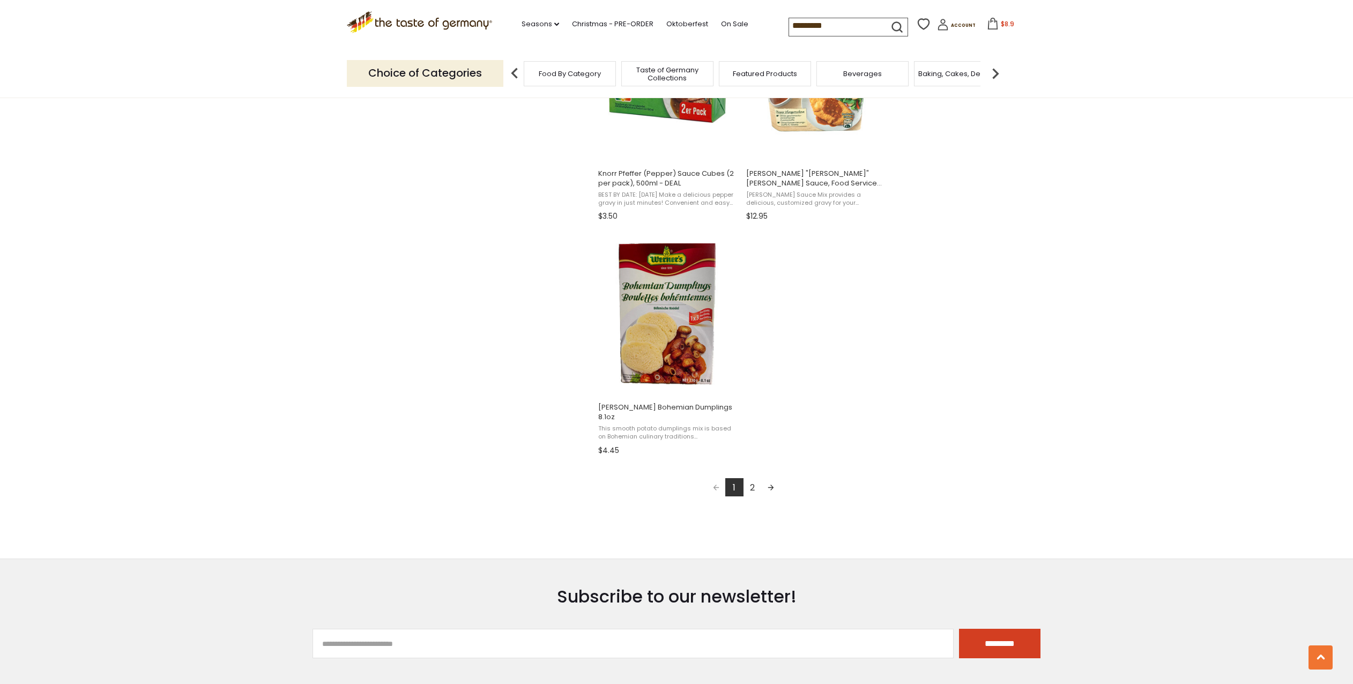
scroll to position [1706, 0]
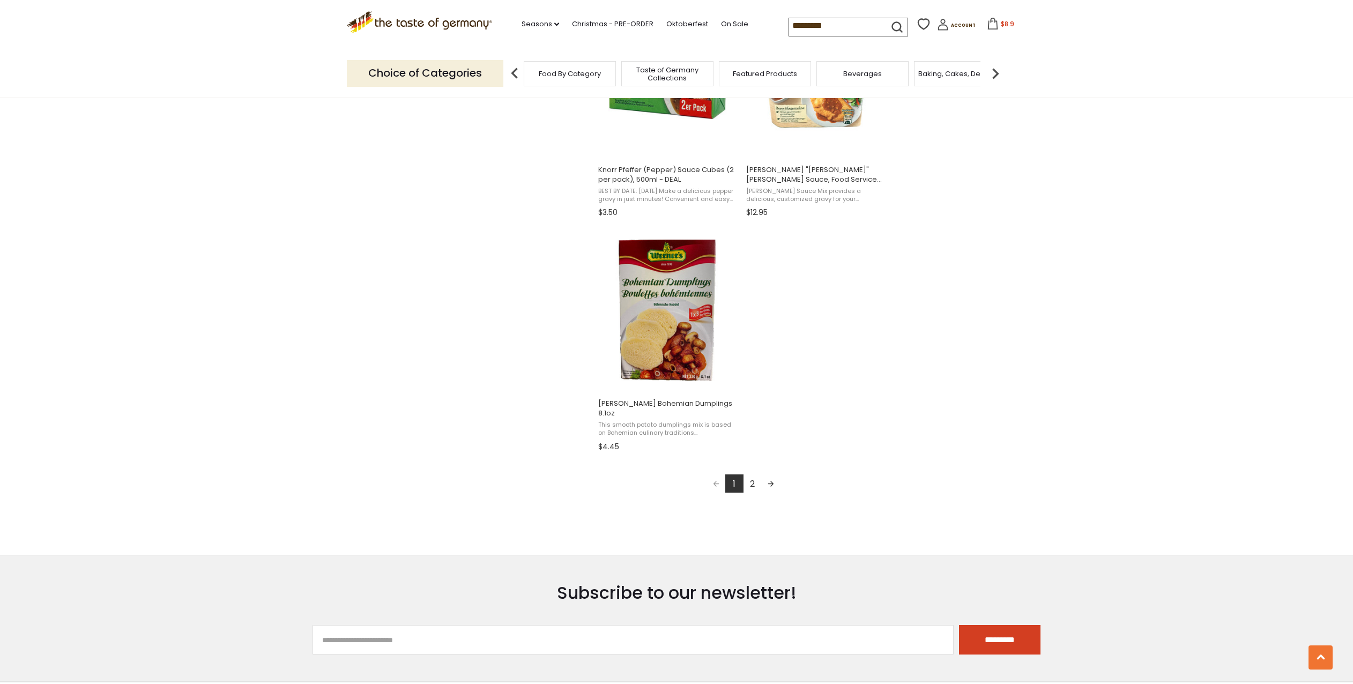
click at [752, 474] on link "2" at bounding box center [752, 483] width 18 height 18
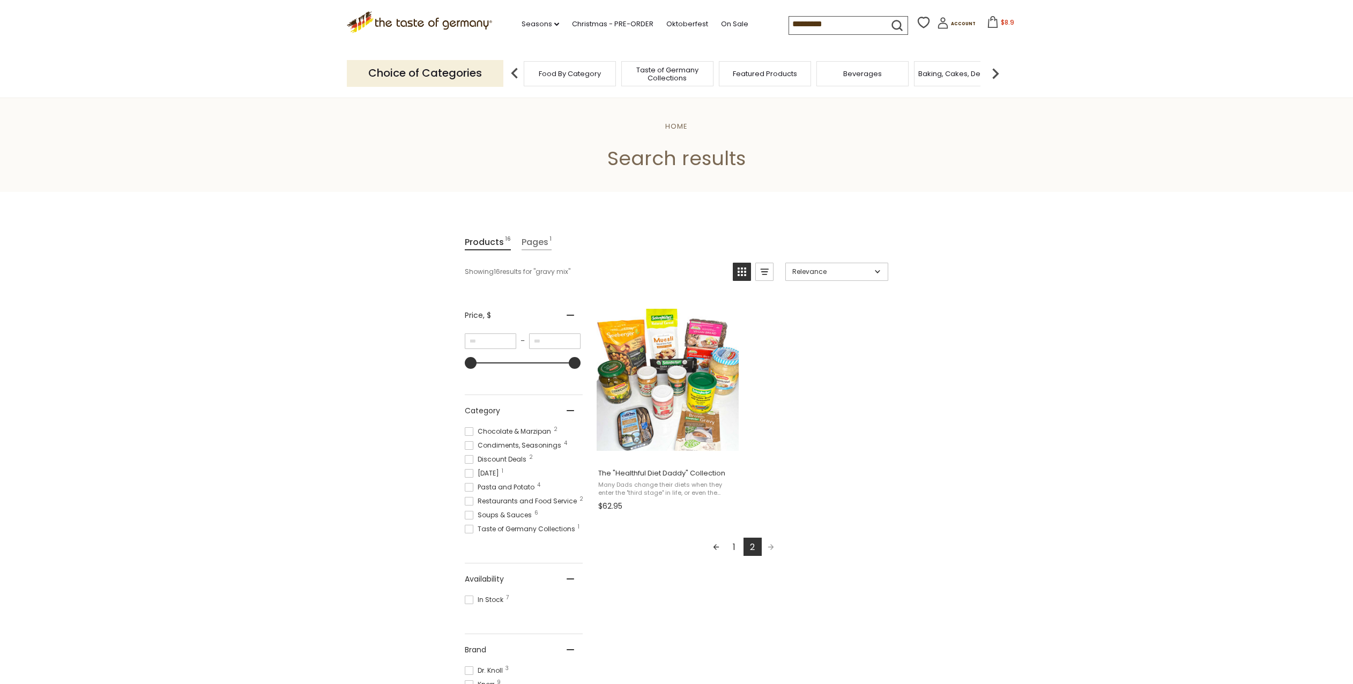
click at [845, 25] on input "*********" at bounding box center [834, 24] width 91 height 15
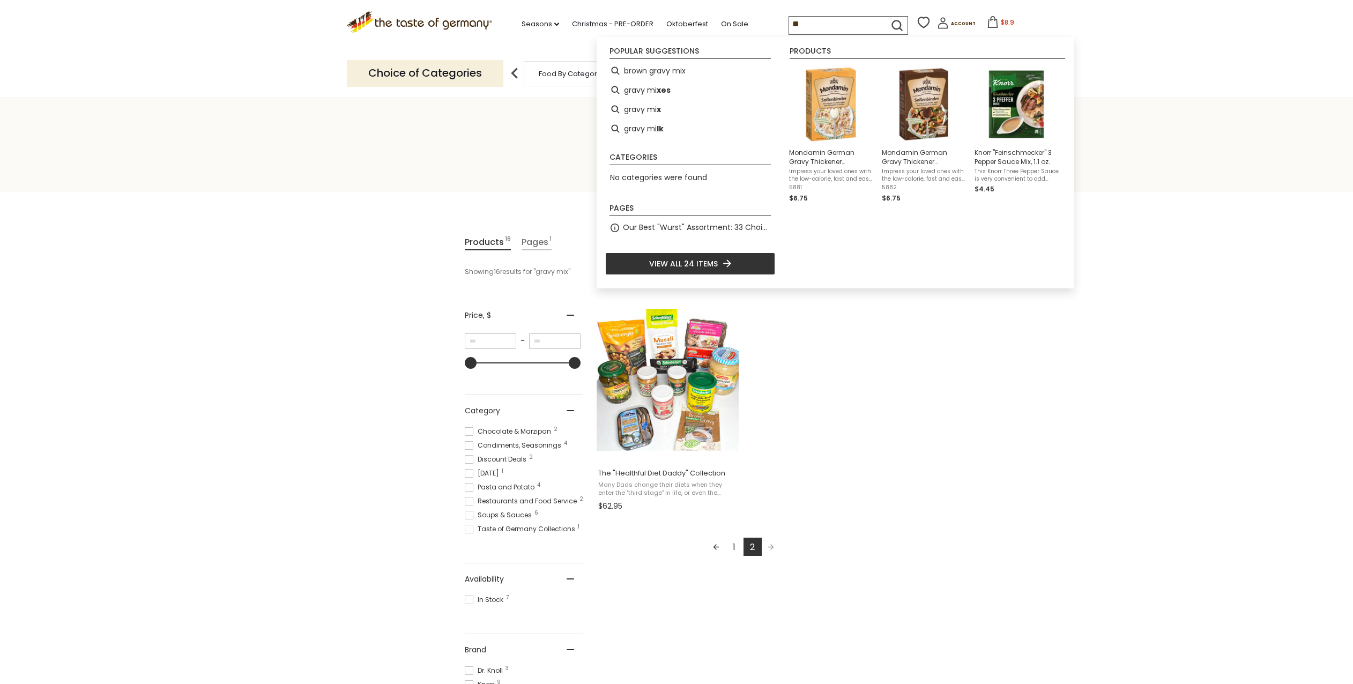
type input "*"
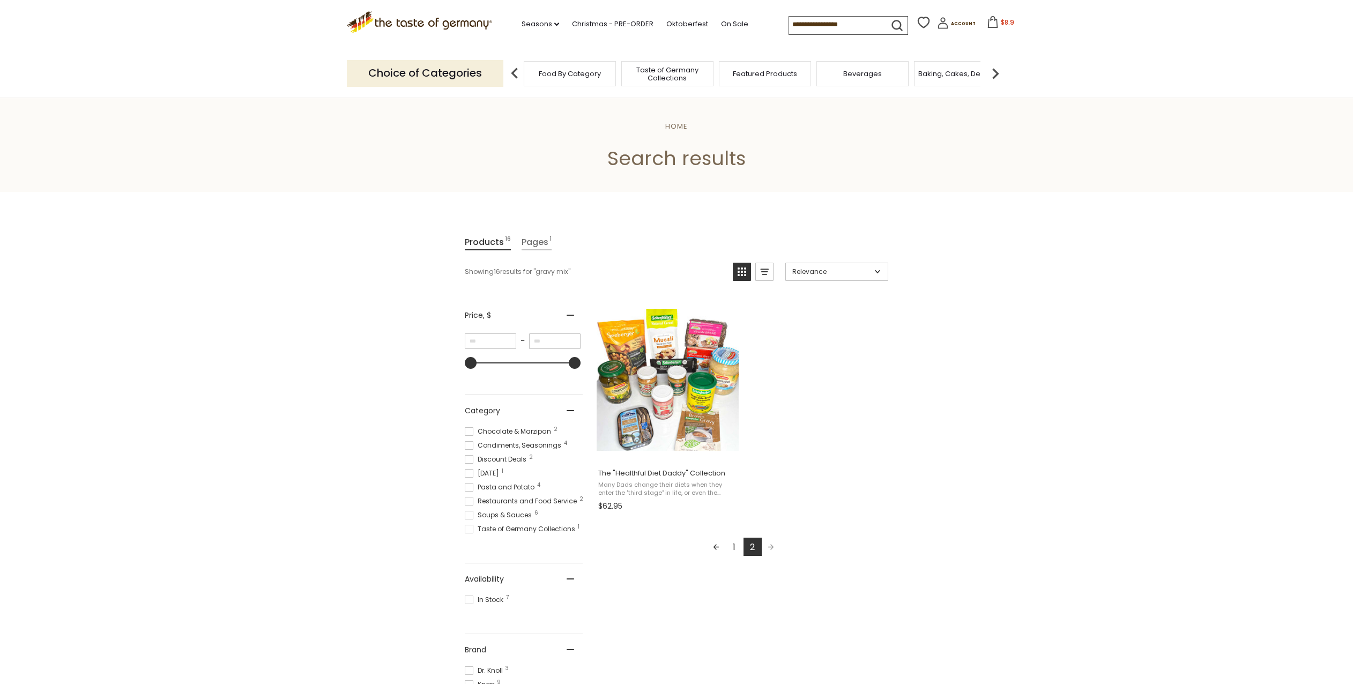
type input "*"
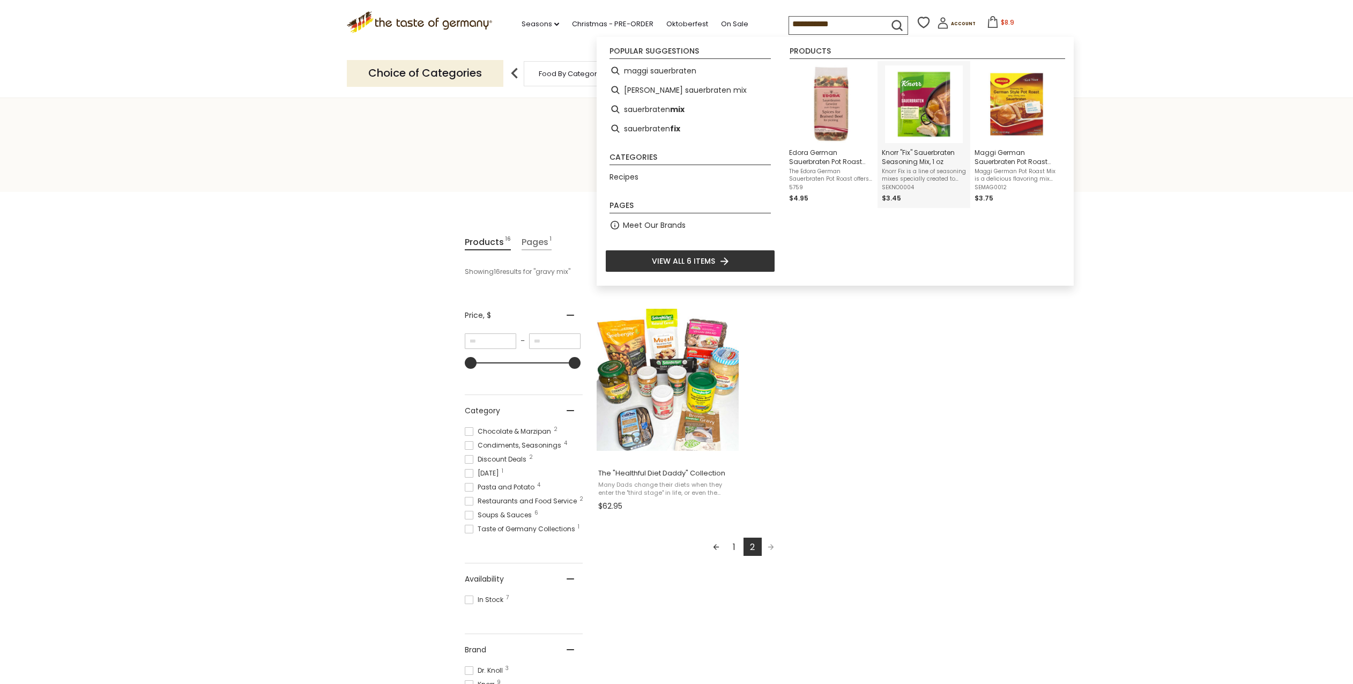
type input "**********"
click at [909, 165] on span "Knorr "Fix" Sauerbraten Seasoning Mix, 1 oz" at bounding box center [924, 157] width 84 height 18
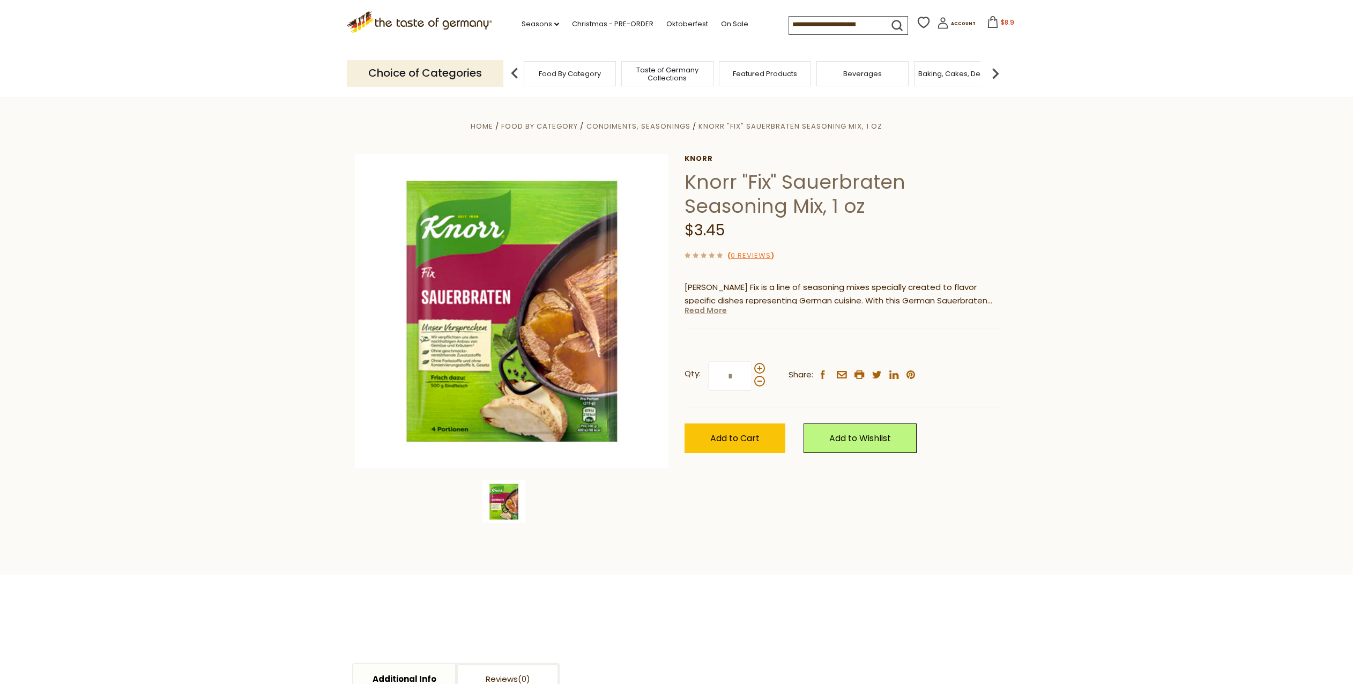
click at [715, 315] on link "Read More" at bounding box center [705, 310] width 42 height 11
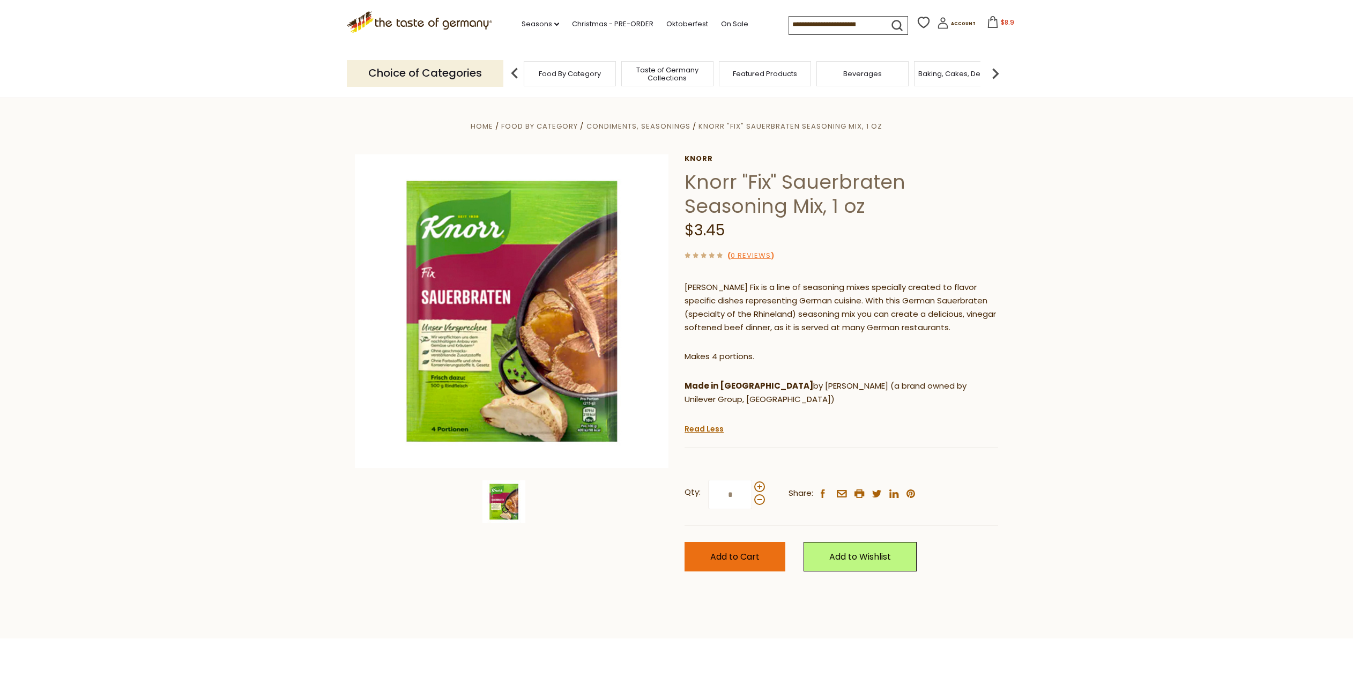
click at [722, 550] on span "Add to Cart" at bounding box center [734, 556] width 49 height 12
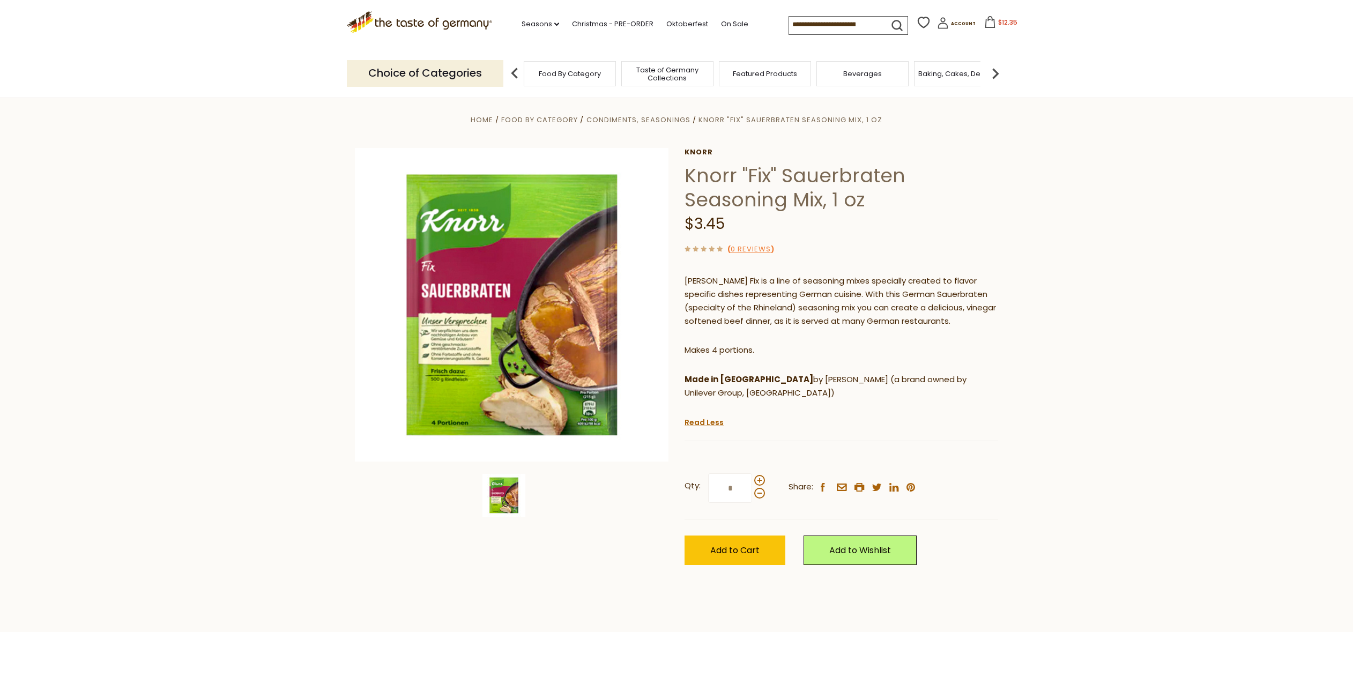
scroll to position [10, 0]
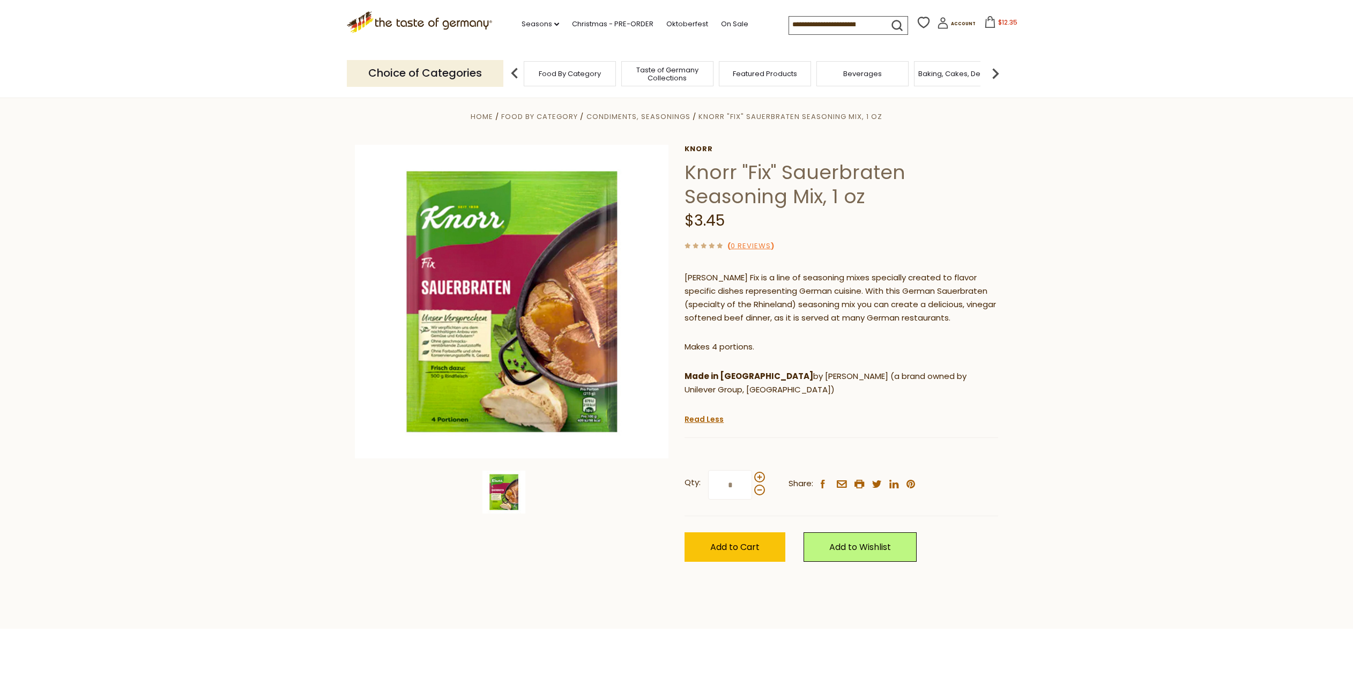
click at [987, 24] on icon at bounding box center [990, 22] width 12 height 12
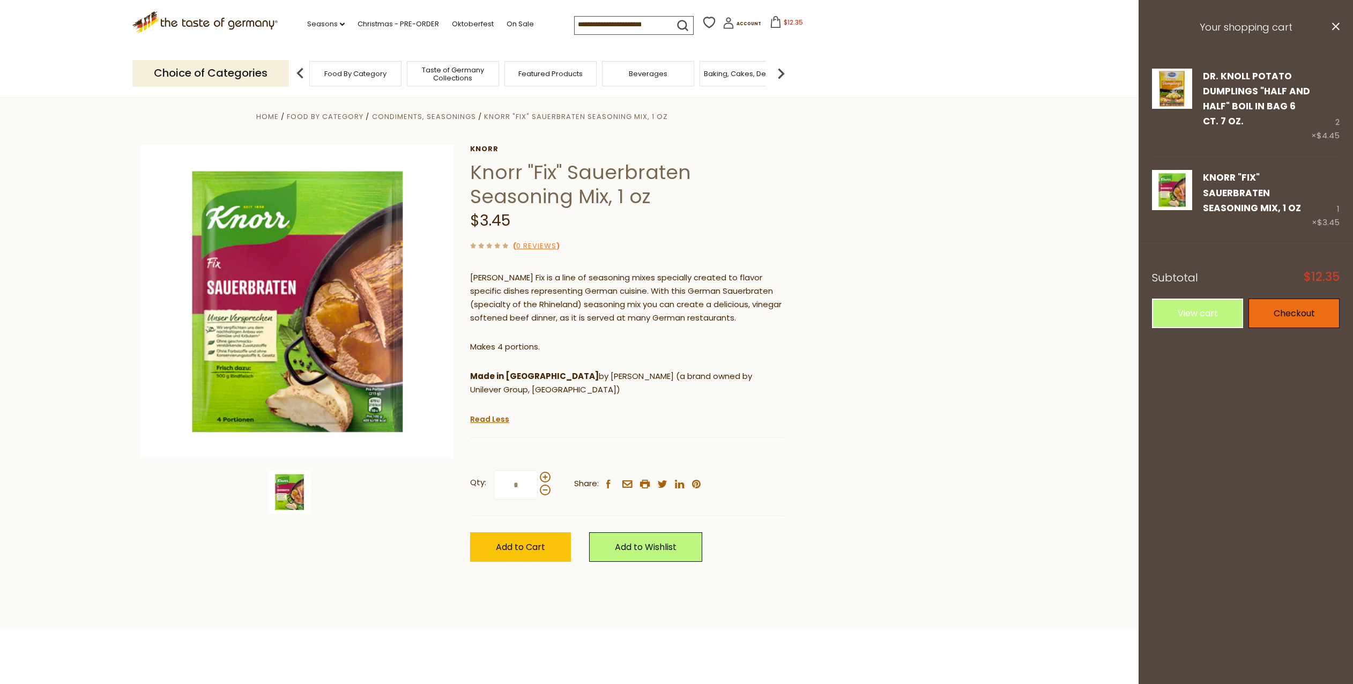
click at [1289, 315] on link "Checkout" at bounding box center [1293, 313] width 91 height 29
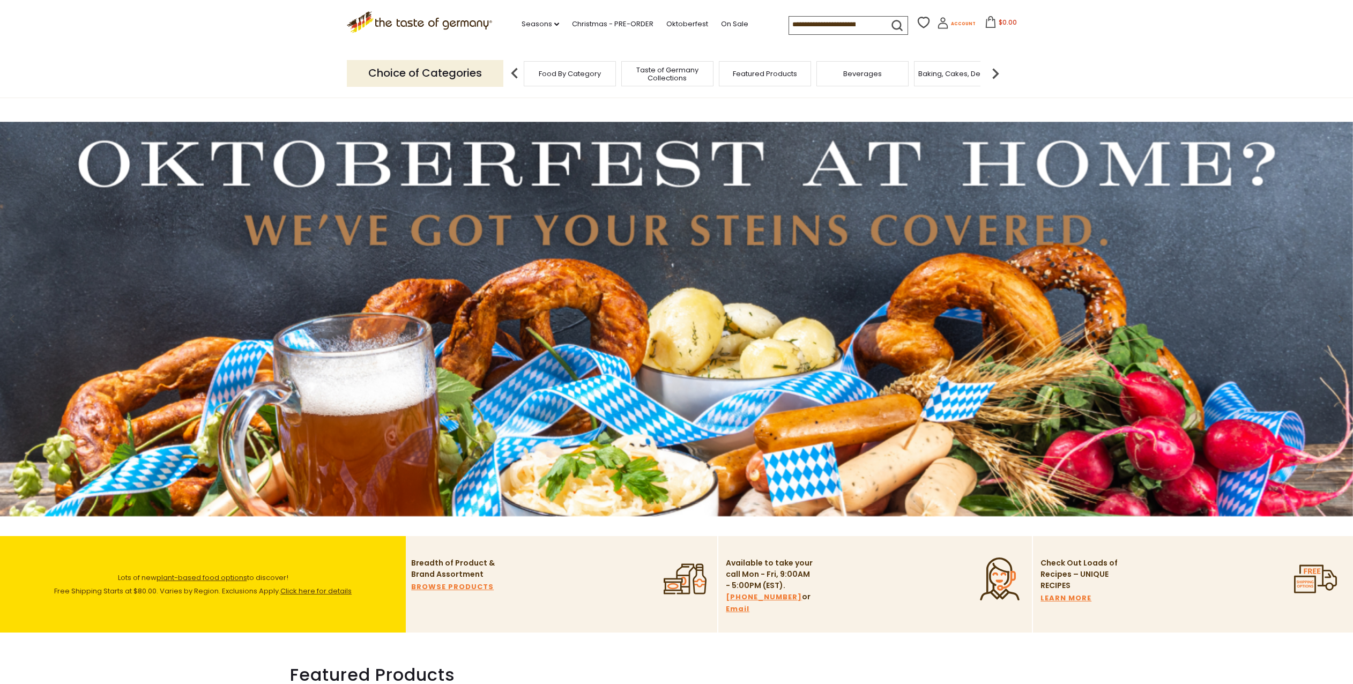
click at [952, 23] on span "Account" at bounding box center [963, 24] width 25 height 6
